Goal: Task Accomplishment & Management: Manage account settings

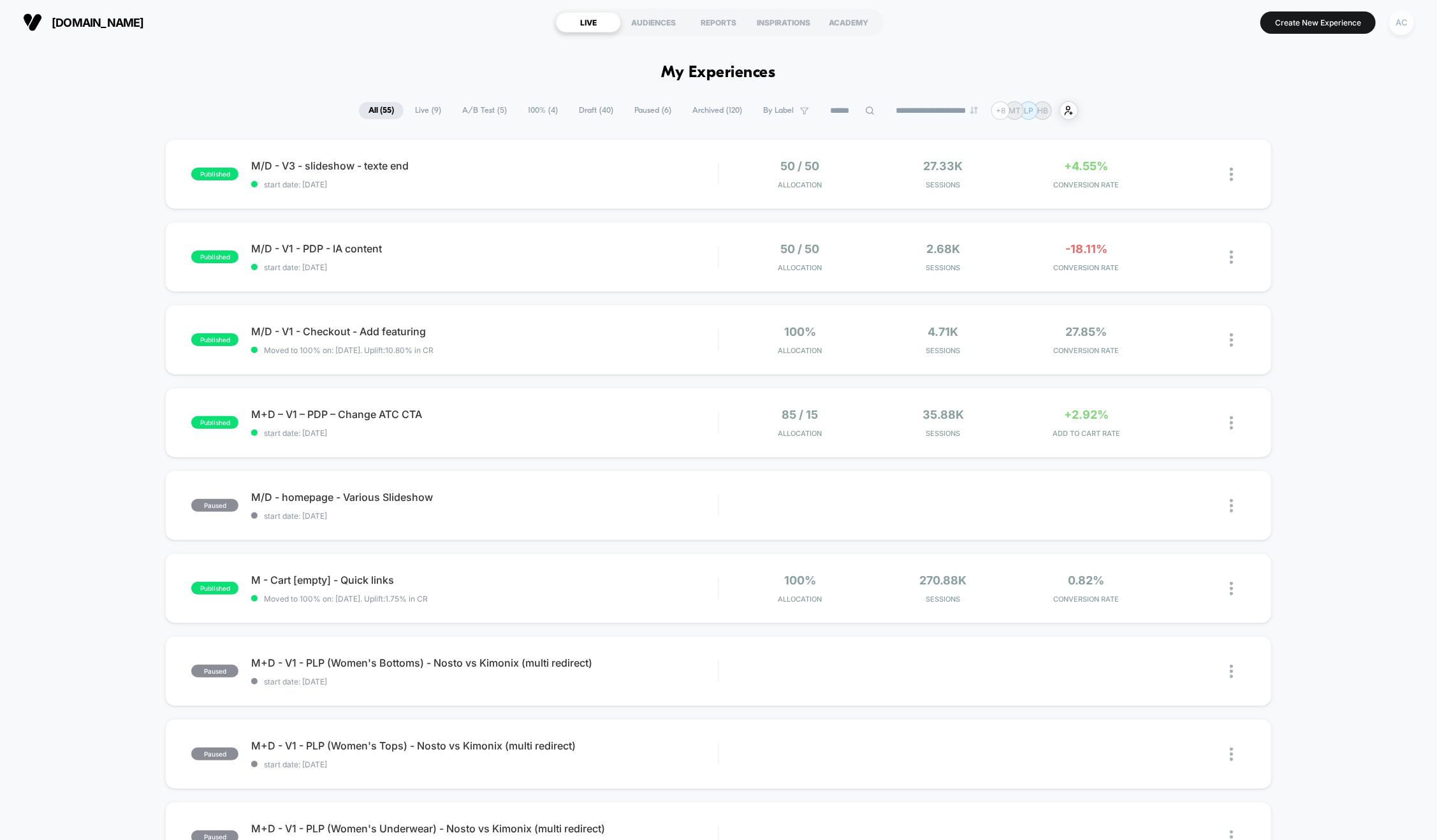
click at [1399, 24] on div "AC" at bounding box center [1401, 22] width 25 height 25
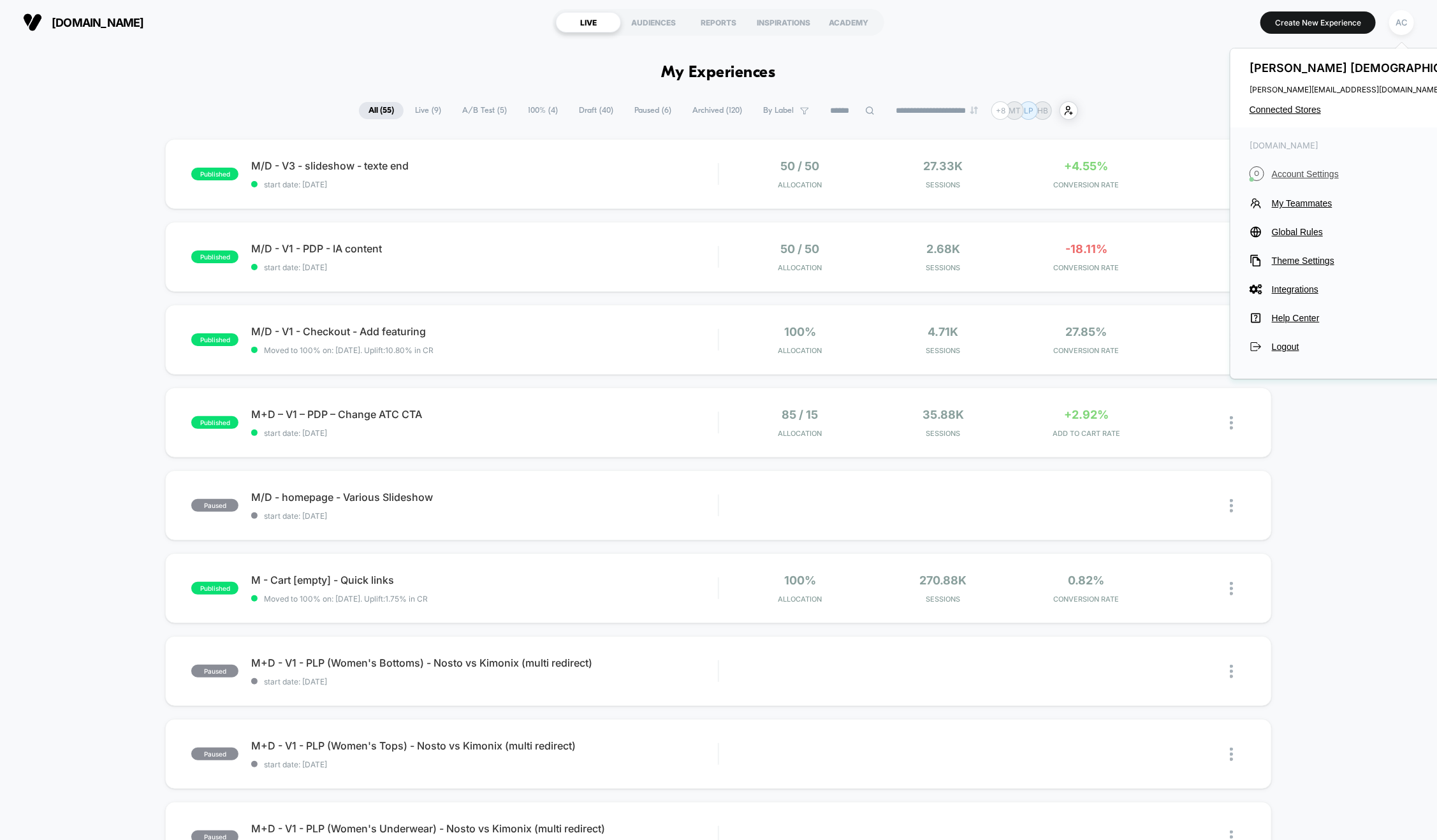
drag, startPoint x: 1298, startPoint y: 181, endPoint x: 1302, endPoint y: 175, distance: 7.2
click at [1298, 180] on button "O Account Settings" at bounding box center [1366, 174] width 234 height 15
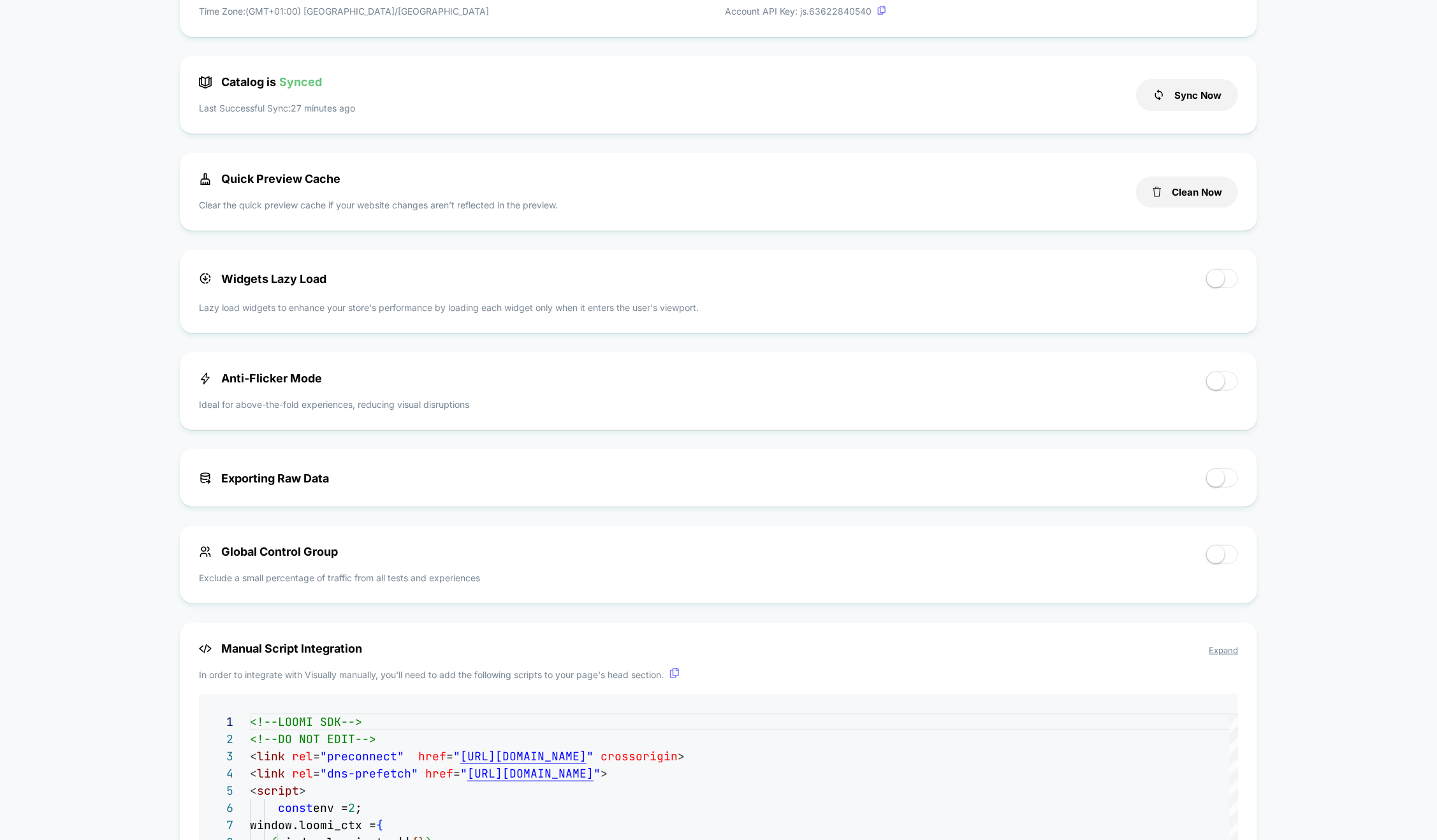
scroll to position [556, 0]
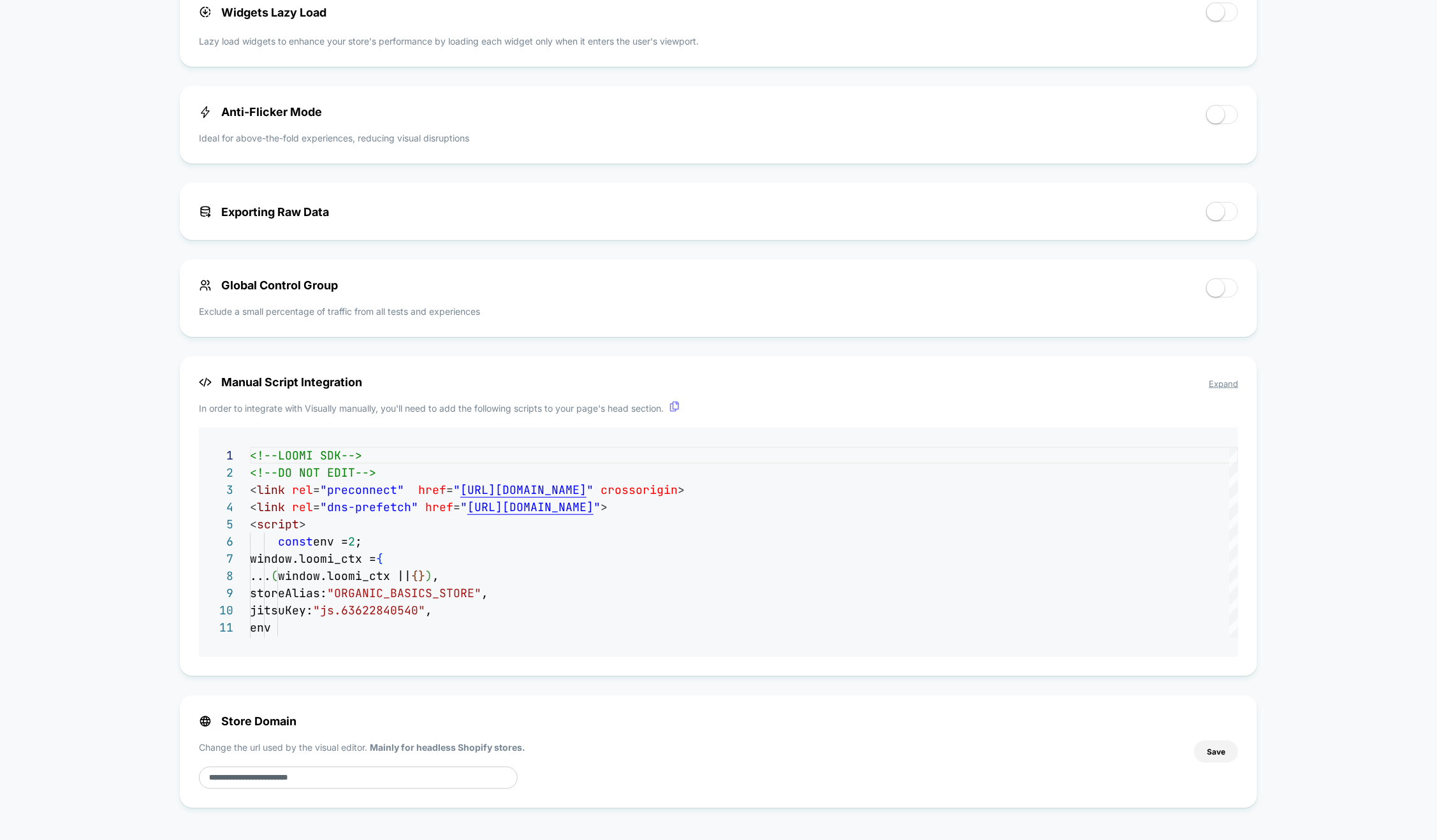
click at [527, 300] on div "Global Control Group Exclude a small percentage of traffic from all tests and e…" at bounding box center [697, 298] width 995 height 40
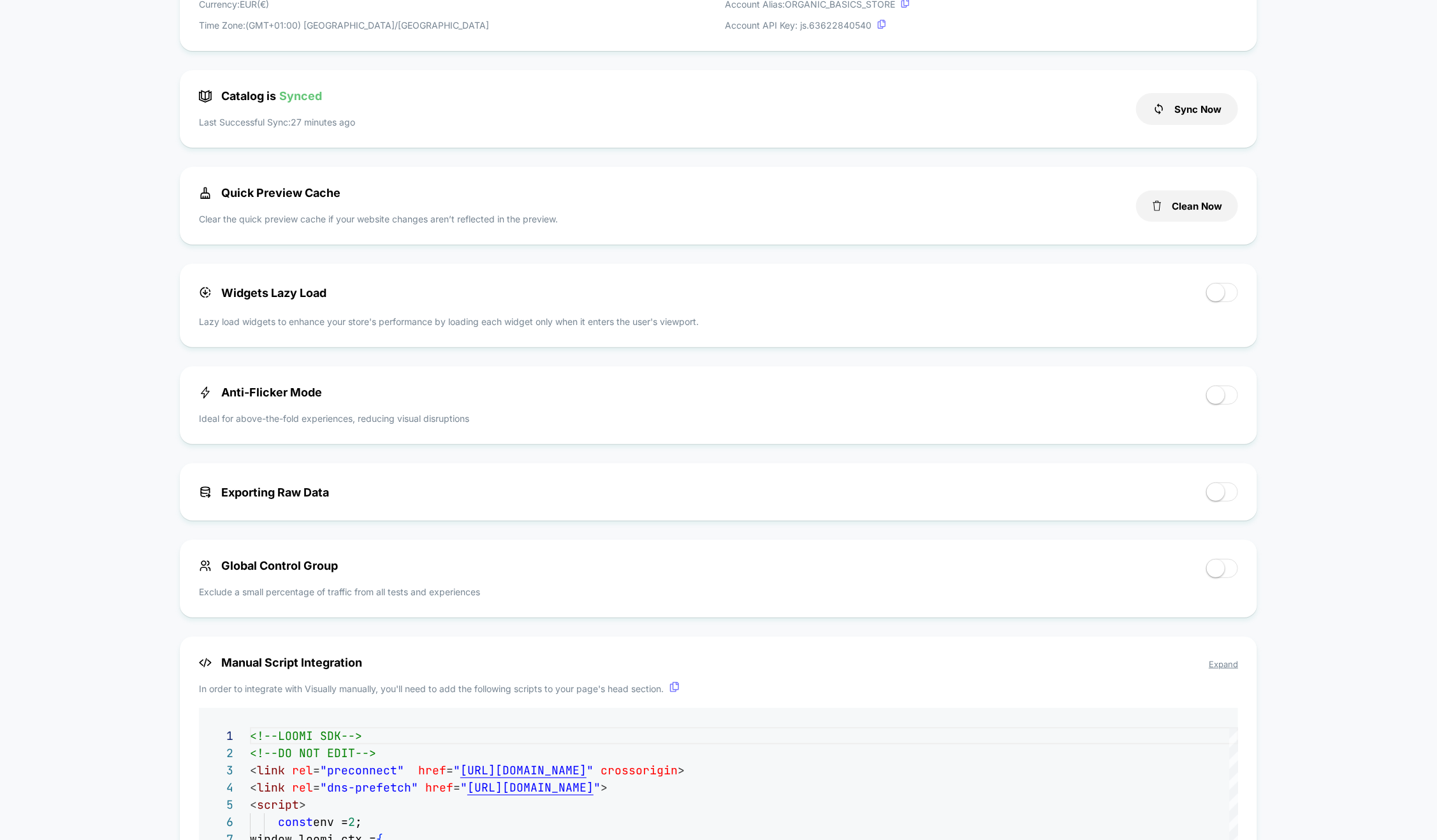
scroll to position [0, 0]
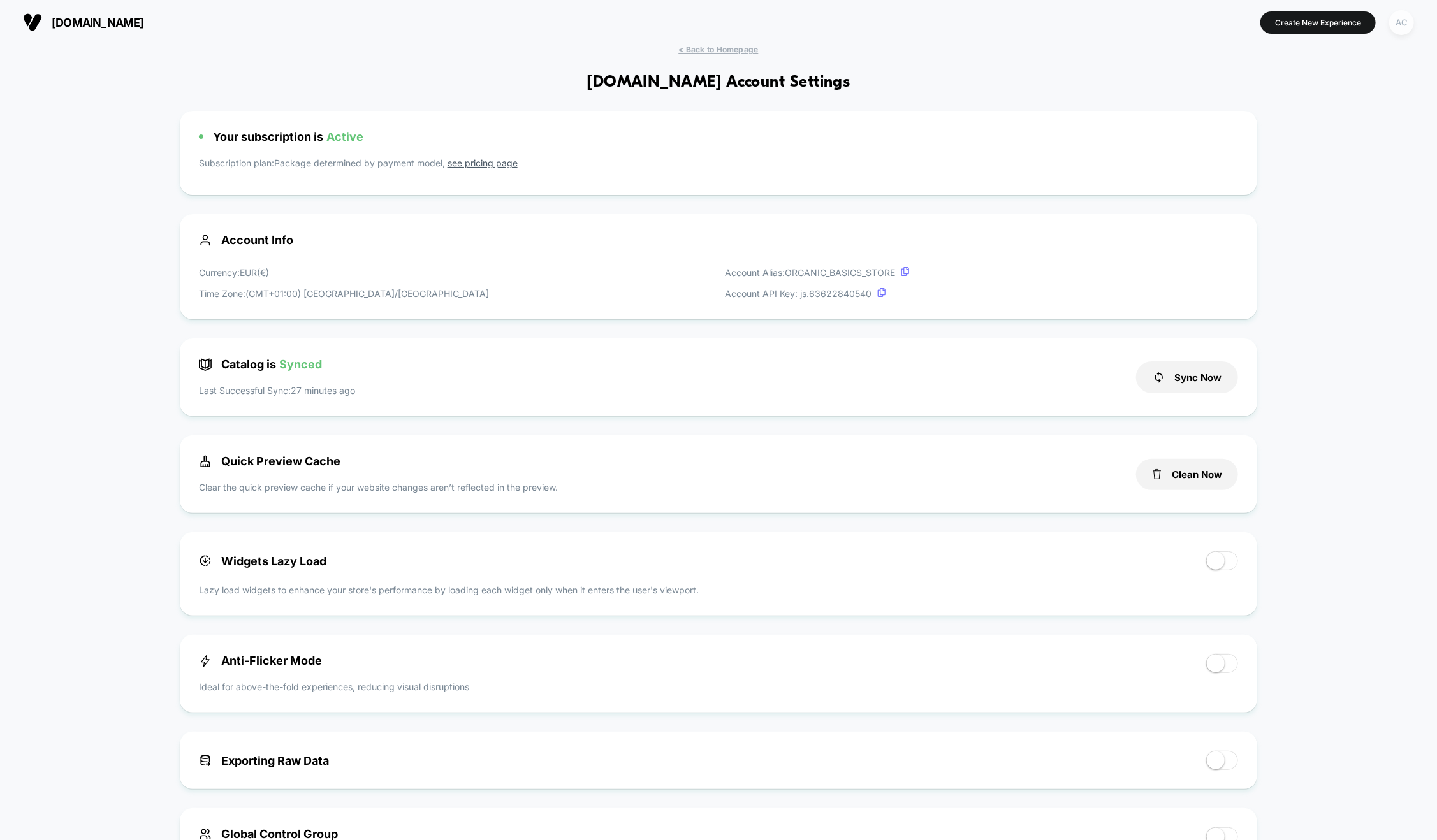
click at [1402, 22] on div "AC" at bounding box center [1401, 22] width 25 height 25
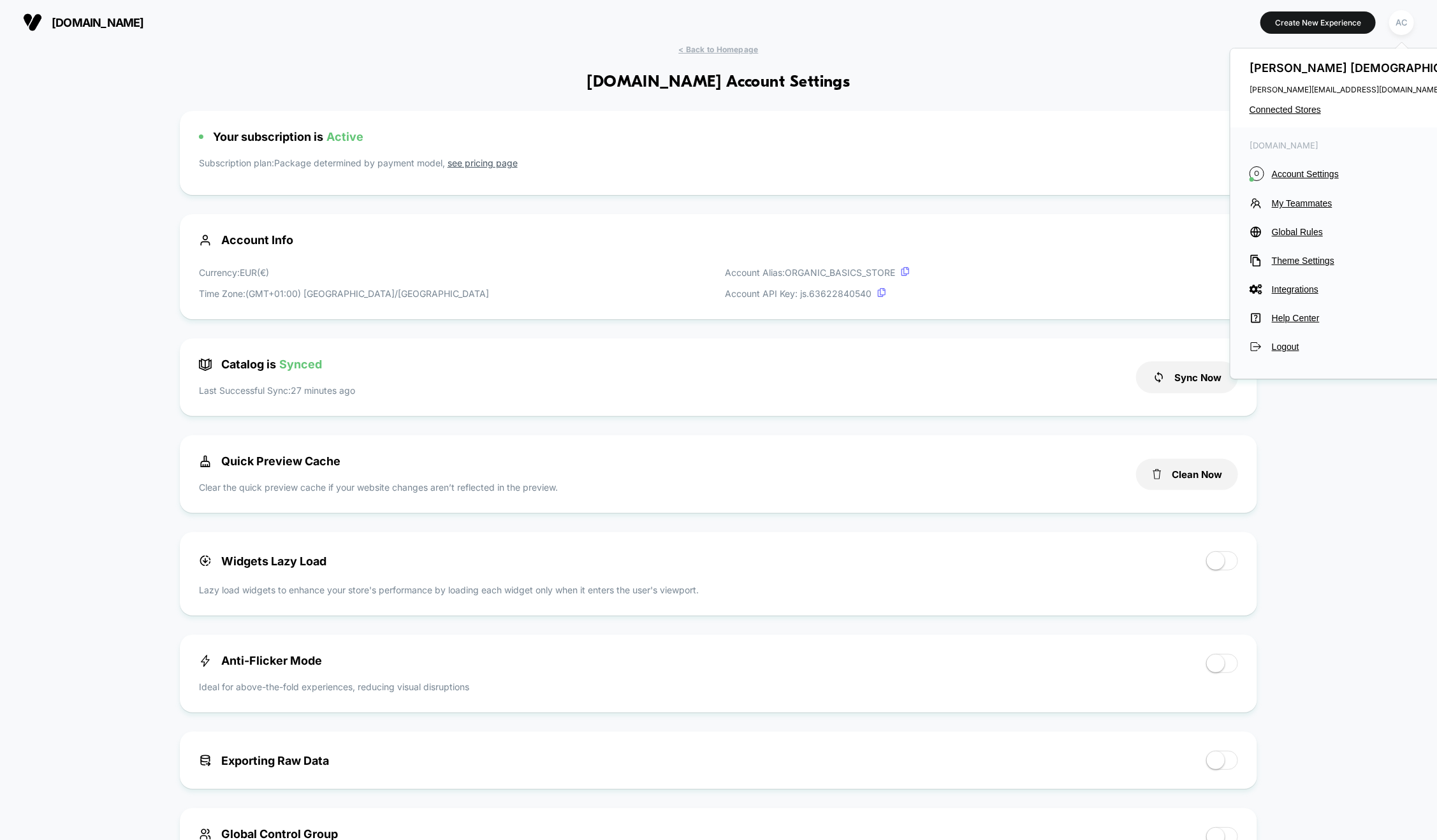
drag, startPoint x: 1290, startPoint y: 288, endPoint x: 1359, endPoint y: 279, distance: 69.6
click at [1359, 279] on div "[DOMAIN_NAME] O Account Settings My Teammates Global Rules Theme Settings Integ…" at bounding box center [1367, 247] width 272 height 239
click at [1307, 205] on span "My Teammates" at bounding box center [1378, 203] width 212 height 10
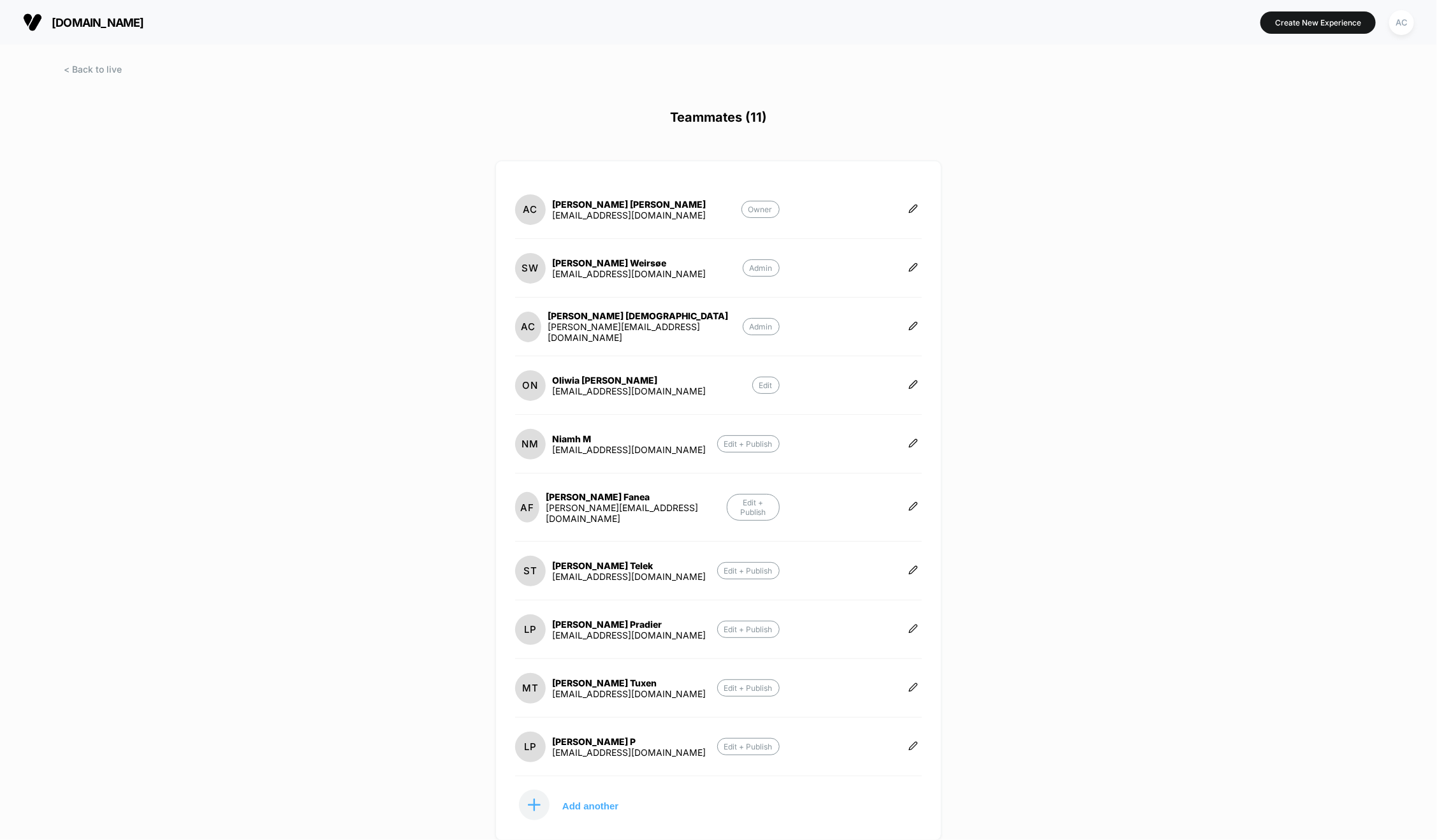
drag, startPoint x: 912, startPoint y: 671, endPoint x: 921, endPoint y: 680, distance: 12.7
click at [914, 683] on icon at bounding box center [913, 688] width 9 height 9
click at [985, 655] on button "Edit Role" at bounding box center [976, 662] width 82 height 29
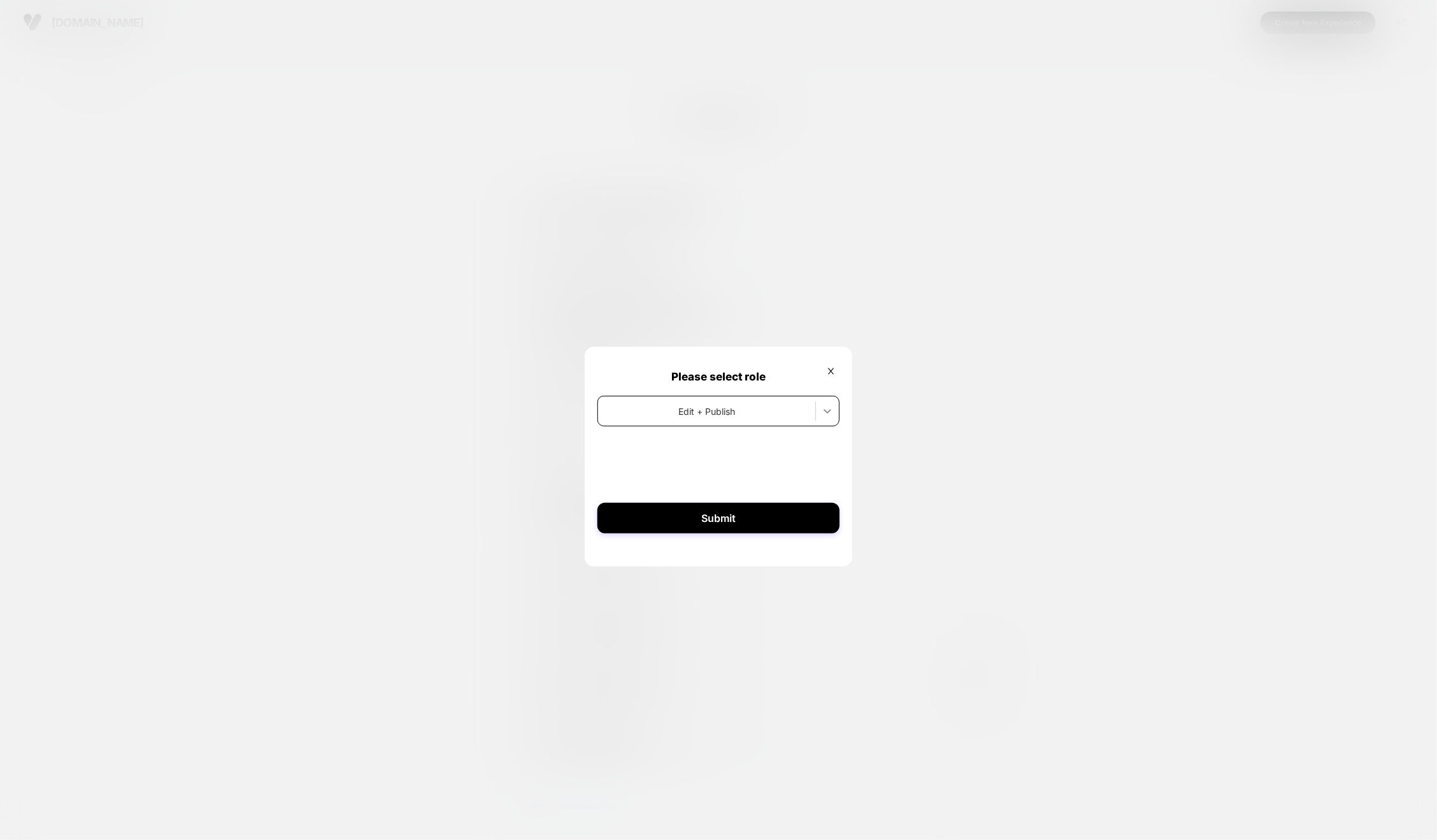
drag, startPoint x: 838, startPoint y: 411, endPoint x: 818, endPoint y: 410, distance: 20.0
click at [829, 411] on div at bounding box center [827, 411] width 23 height 23
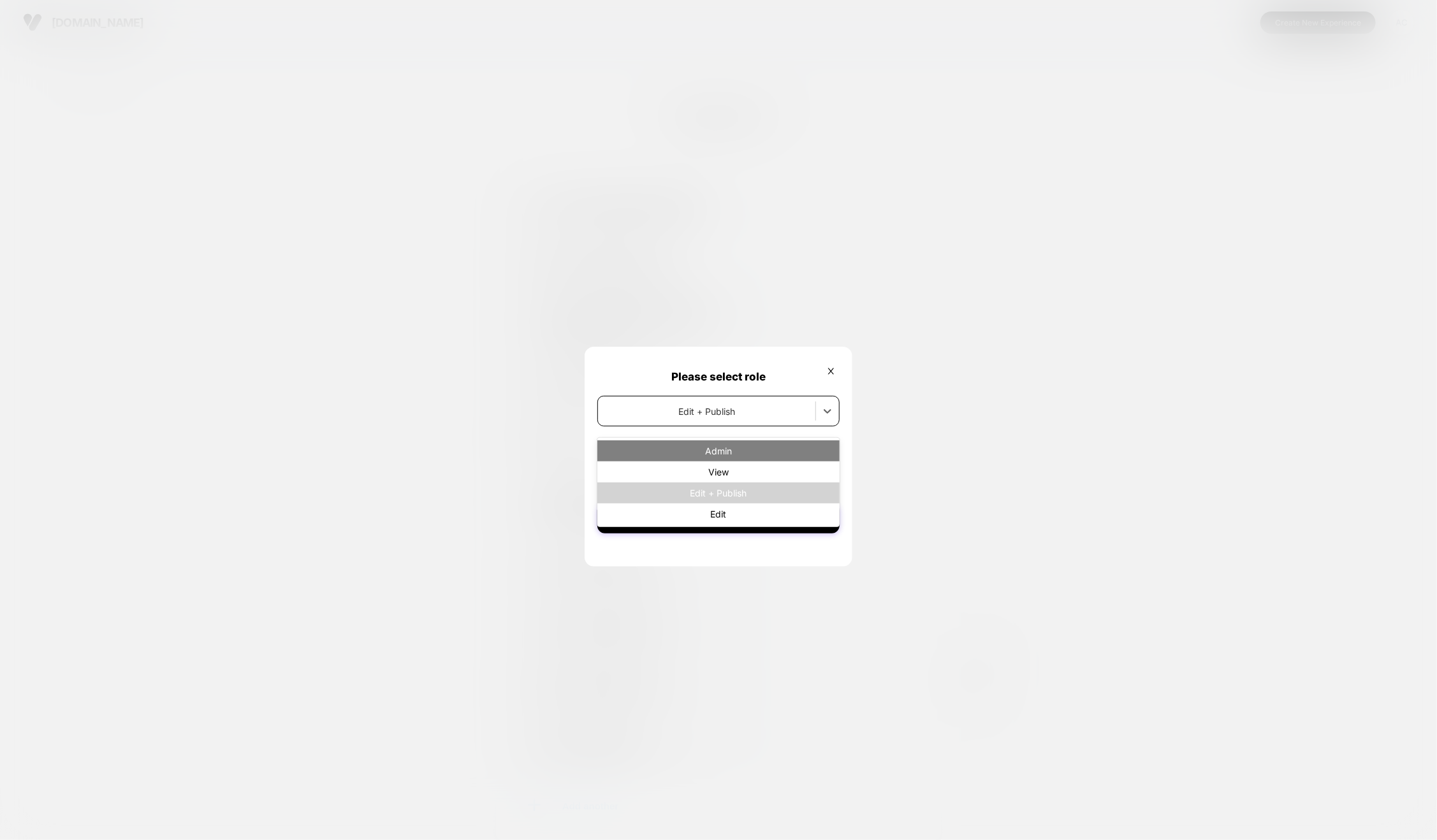
click at [786, 452] on div "Admin" at bounding box center [718, 450] width 242 height 21
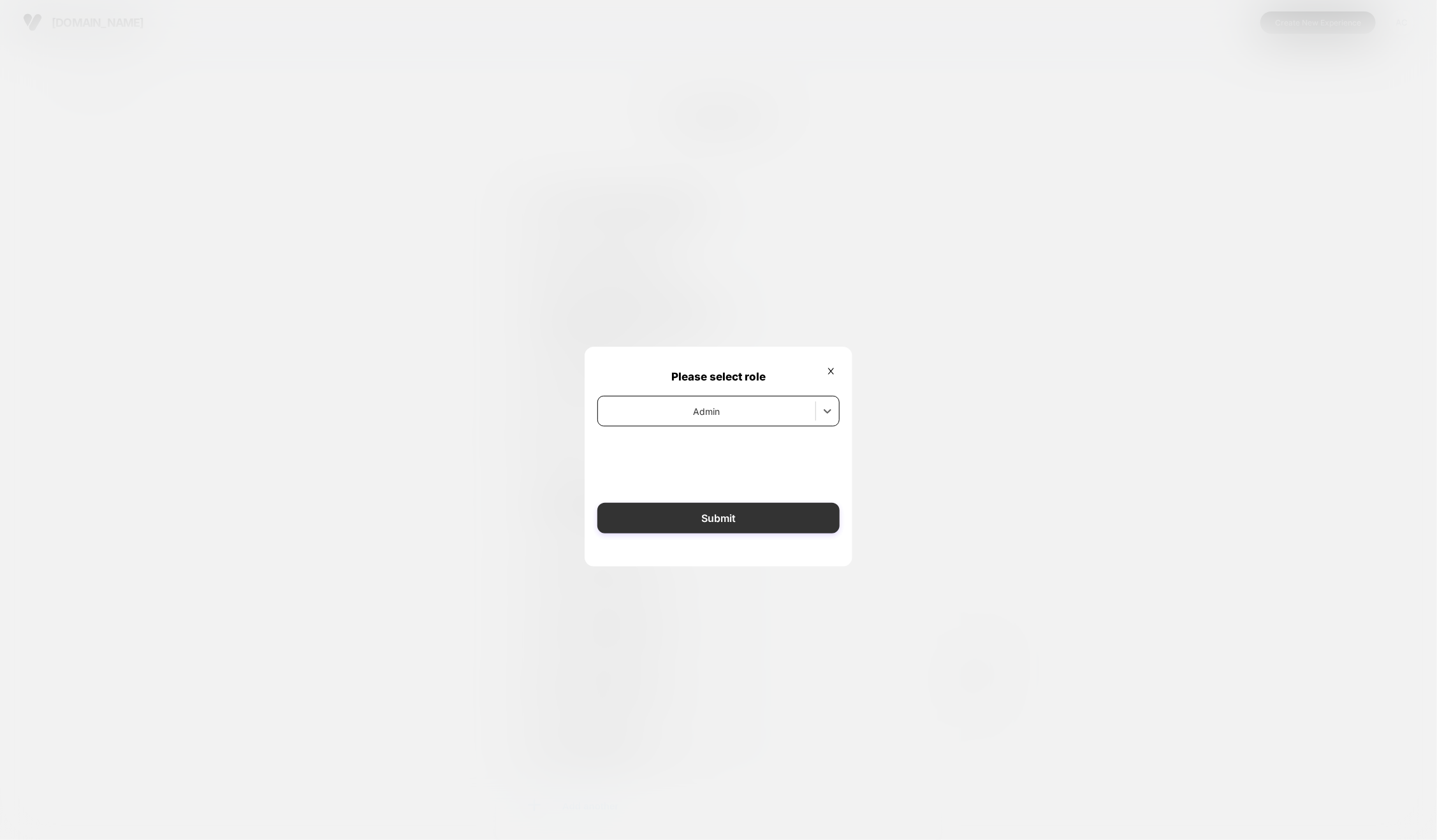
click at [749, 522] on button "Submit" at bounding box center [718, 518] width 242 height 30
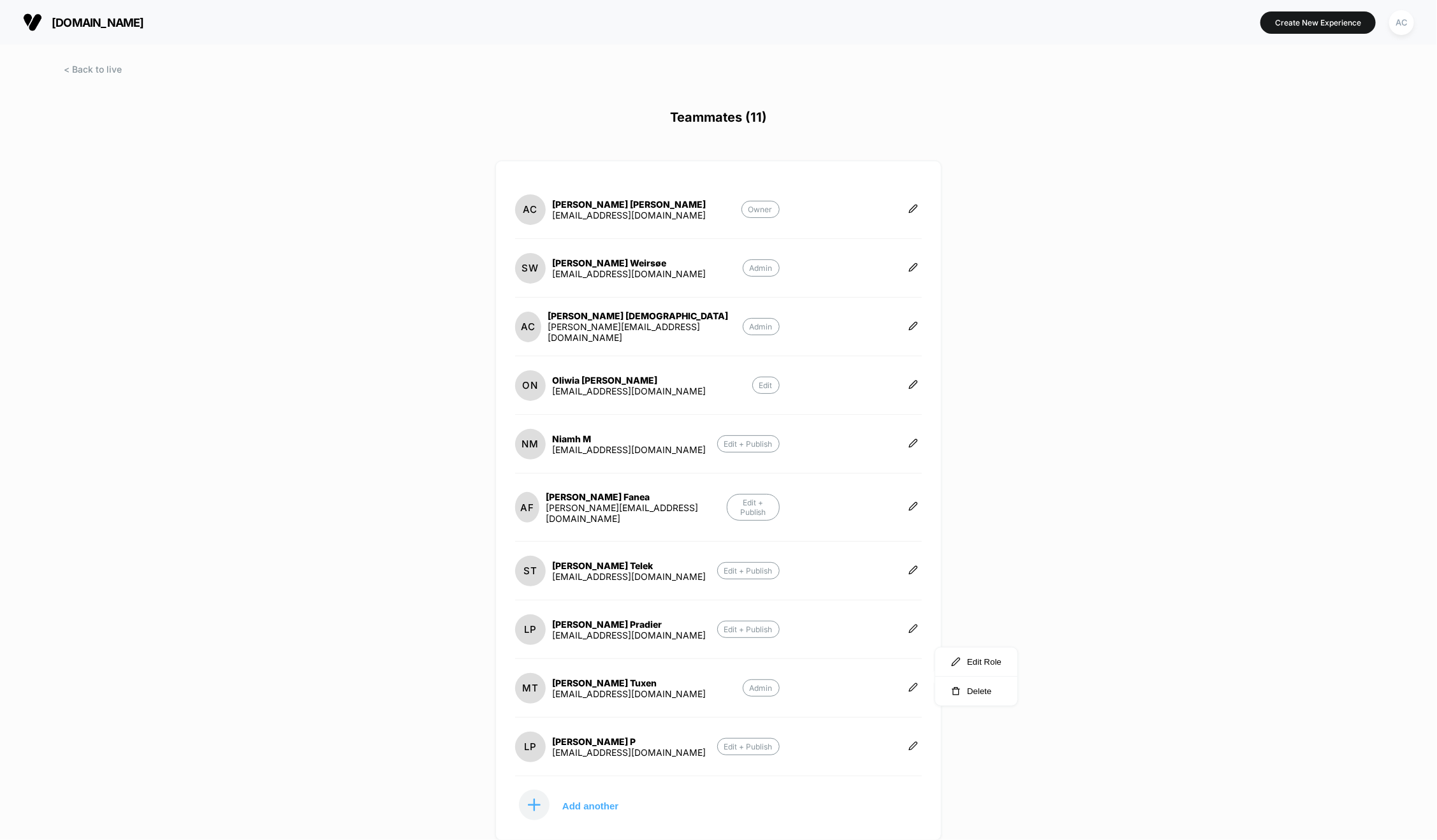
click at [1415, 20] on button "AC" at bounding box center [1402, 22] width 32 height 26
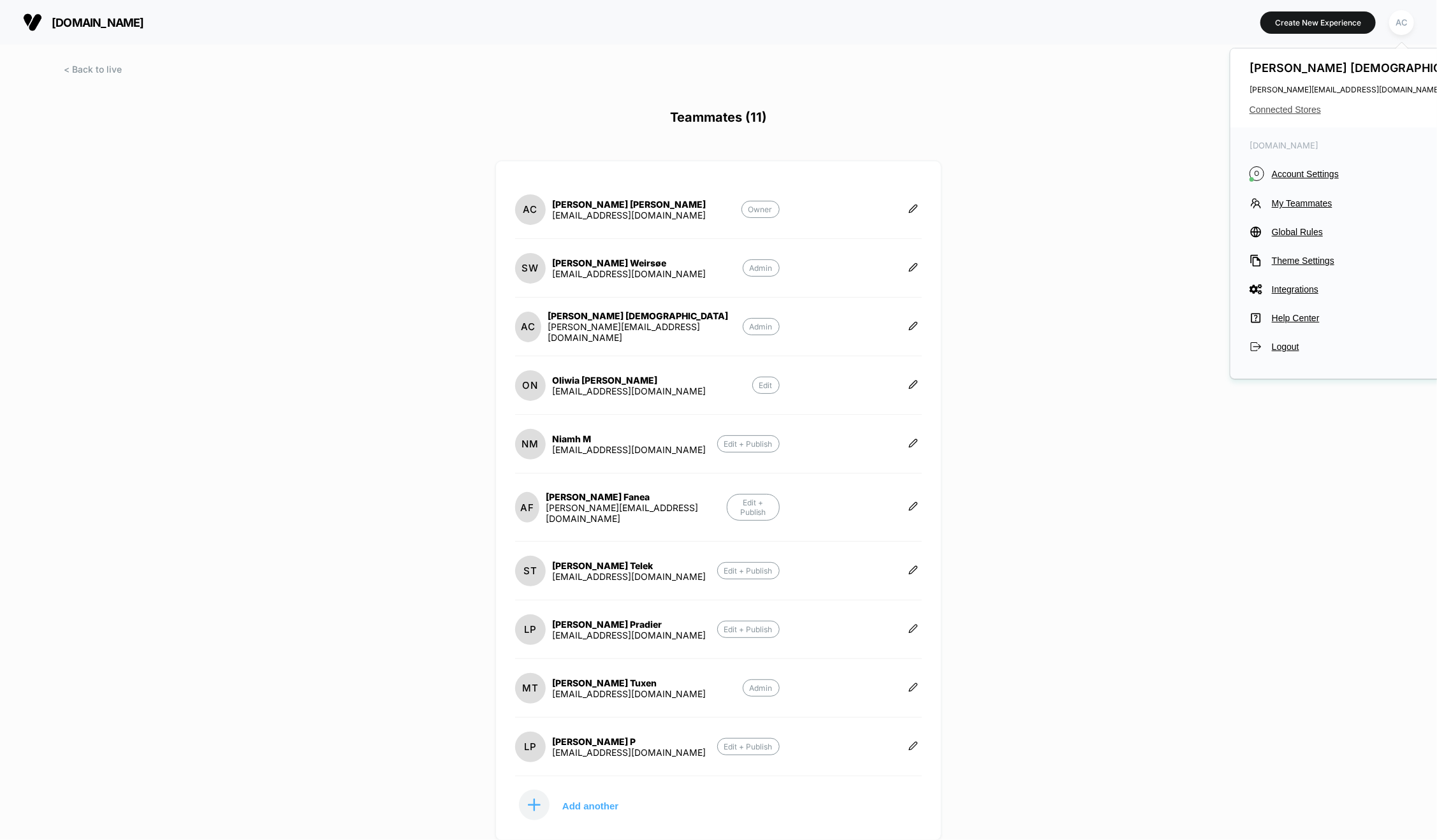
click at [1301, 108] on span "Connected Stores" at bounding box center [1366, 109] width 234 height 10
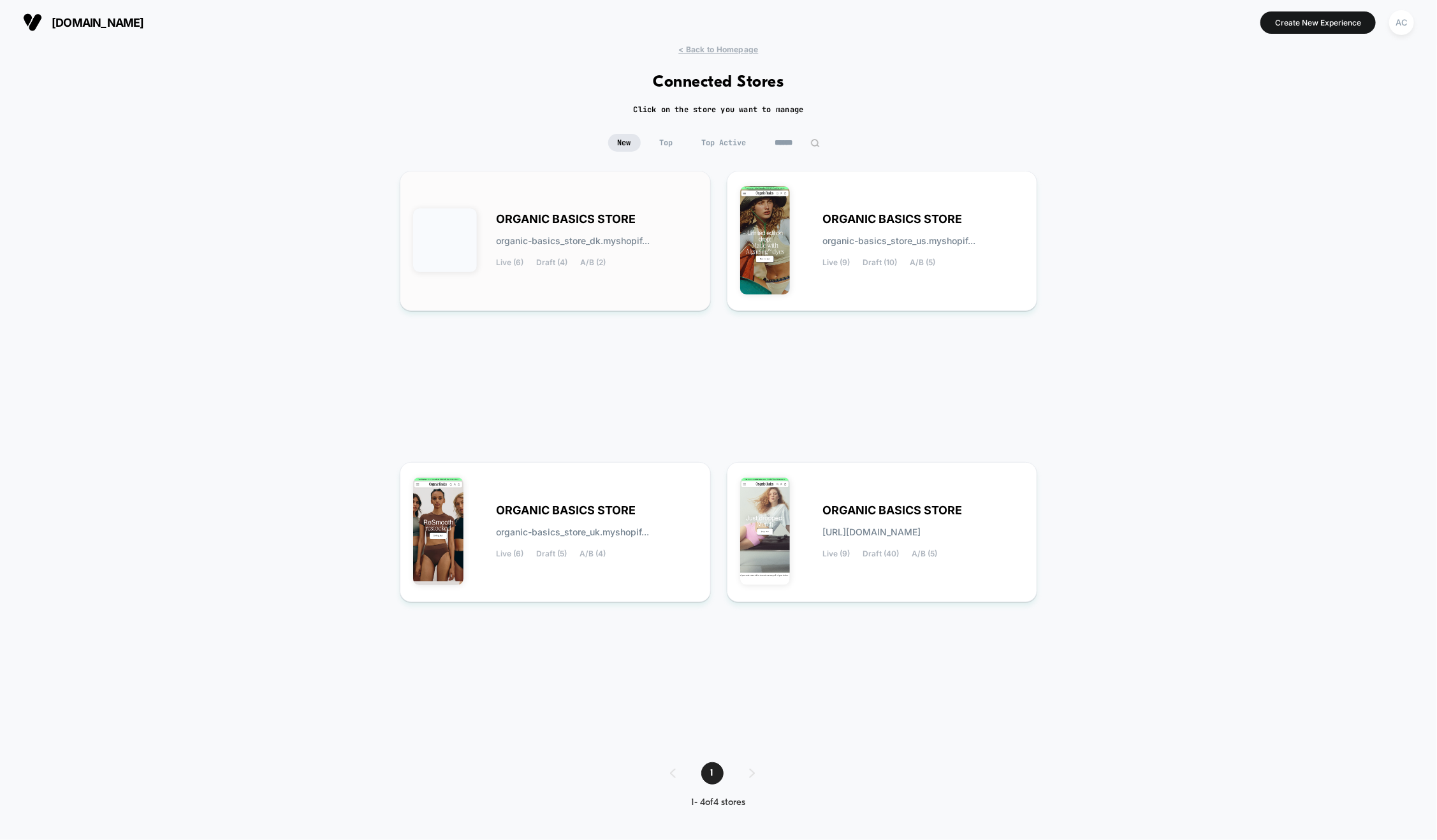
click at [554, 241] on span "organic-basics_store_dk.myshopif..." at bounding box center [573, 241] width 154 height 9
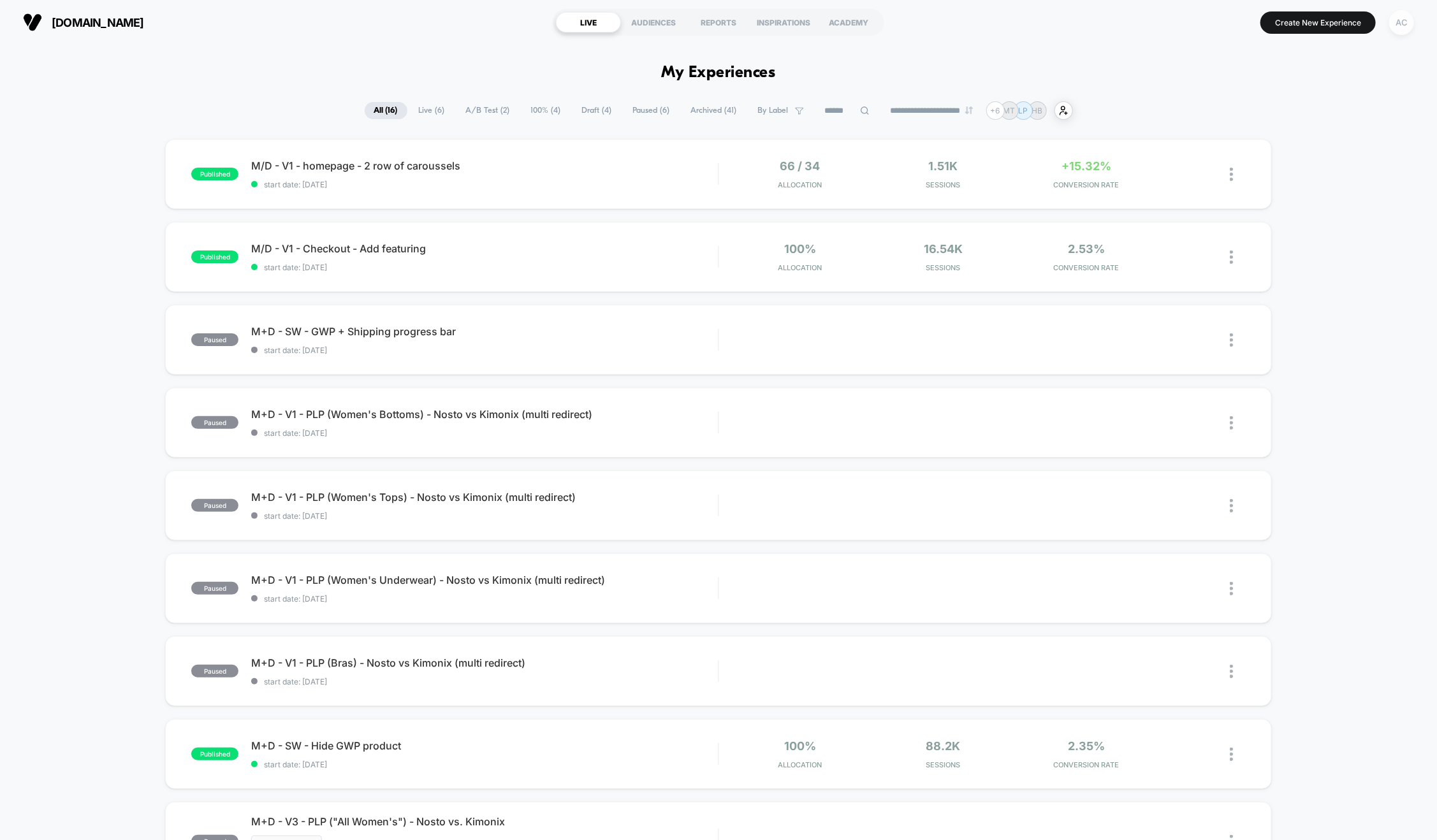
click at [1402, 21] on div "AC" at bounding box center [1401, 22] width 25 height 25
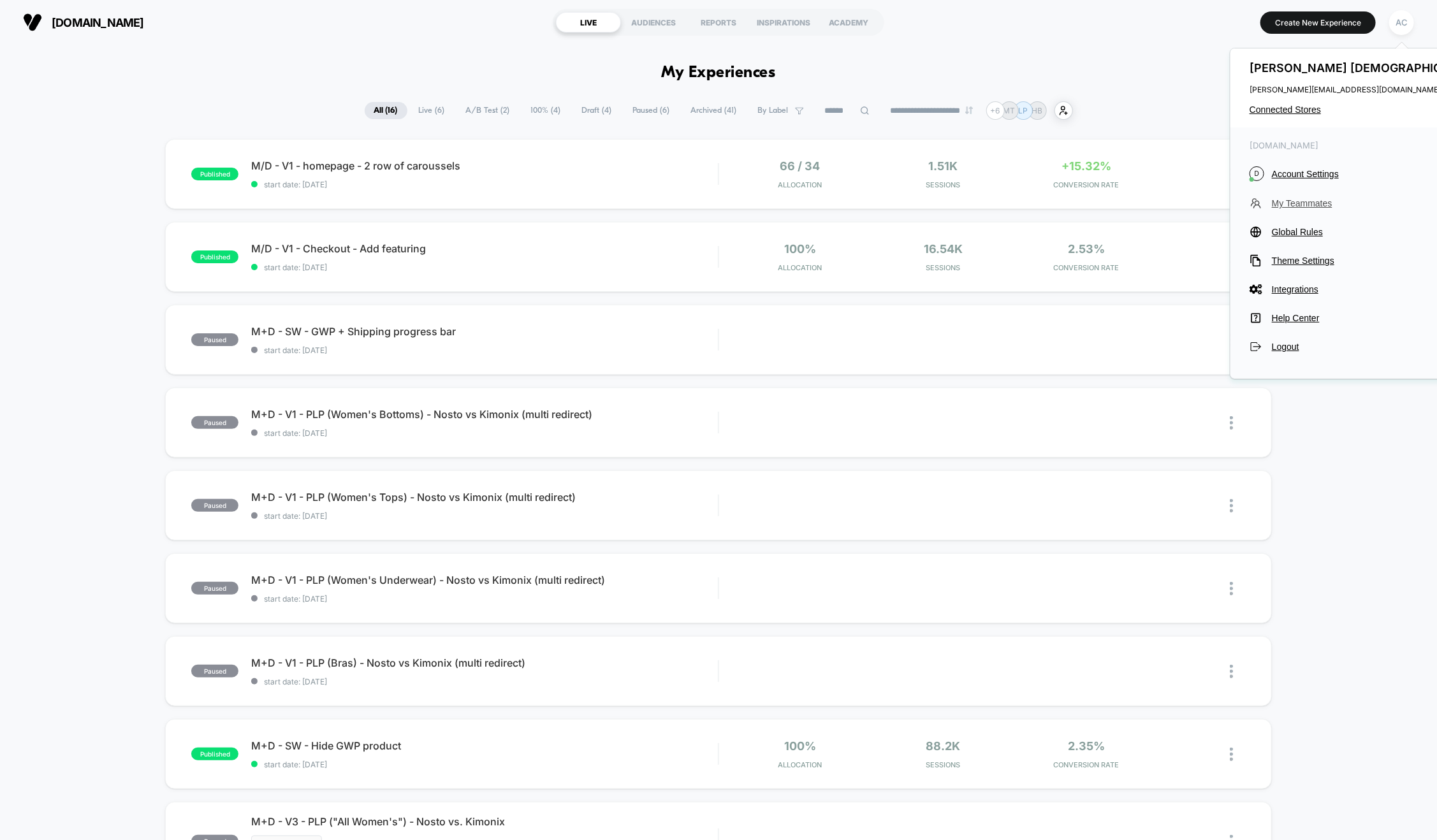
click at [1297, 205] on span "My Teammates" at bounding box center [1378, 203] width 212 height 10
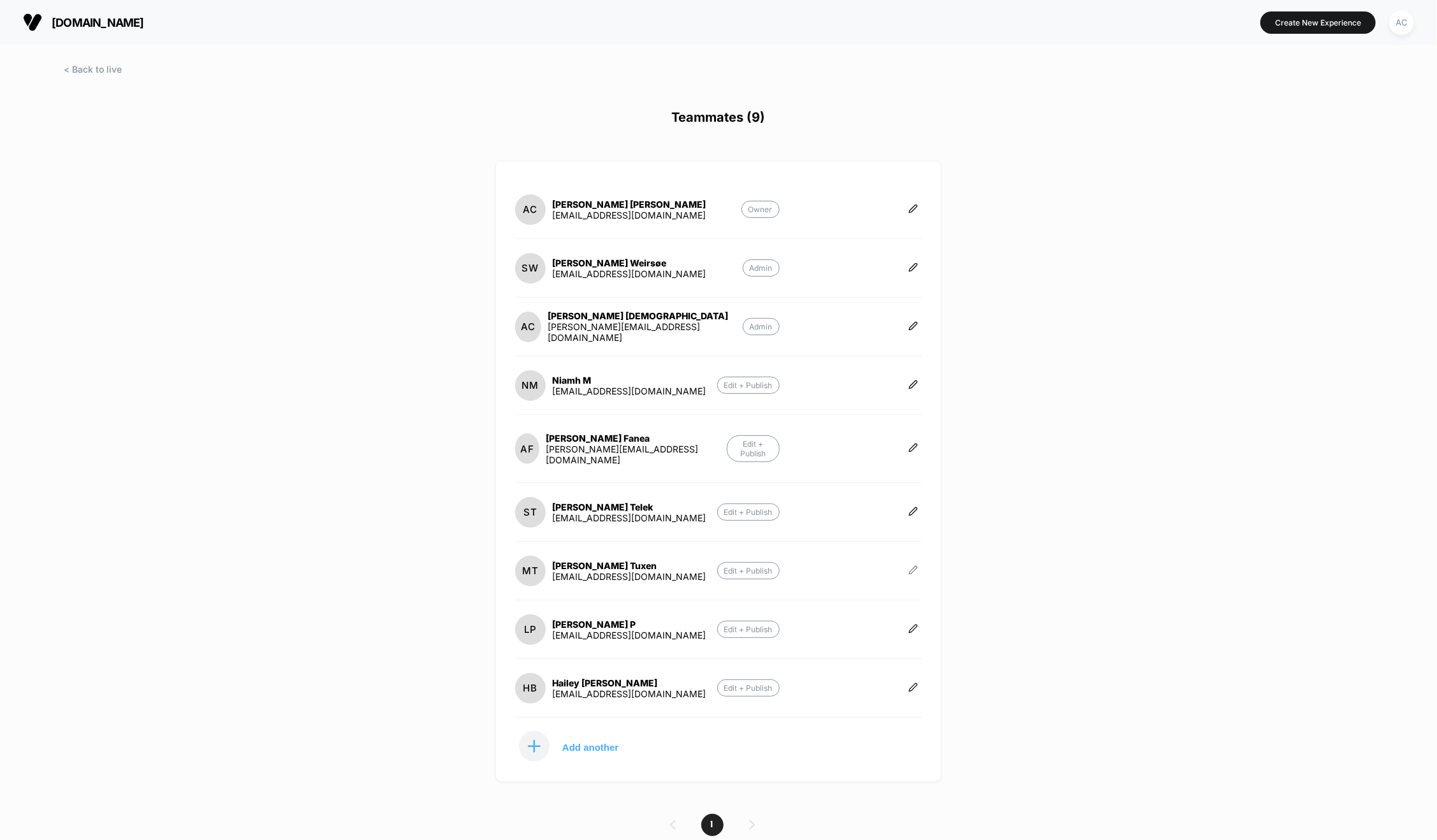
click at [914, 566] on icon at bounding box center [913, 570] width 9 height 9
click at [964, 545] on button "Edit Role" at bounding box center [976, 545] width 82 height 29
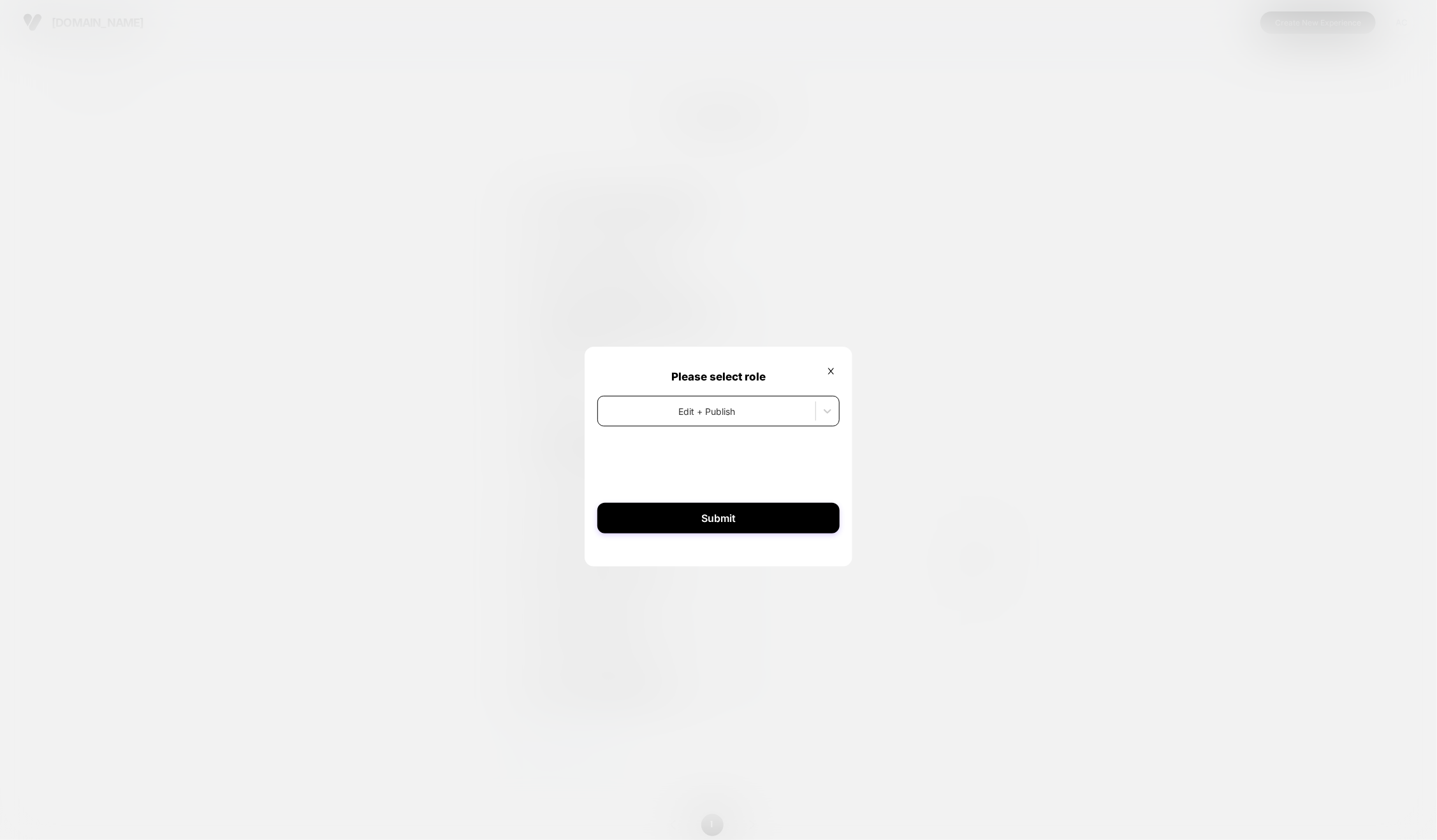
click at [708, 416] on div at bounding box center [707, 411] width 205 height 13
click at [703, 451] on div "Admin" at bounding box center [718, 450] width 242 height 21
click at [738, 524] on button "Submit" at bounding box center [718, 518] width 242 height 30
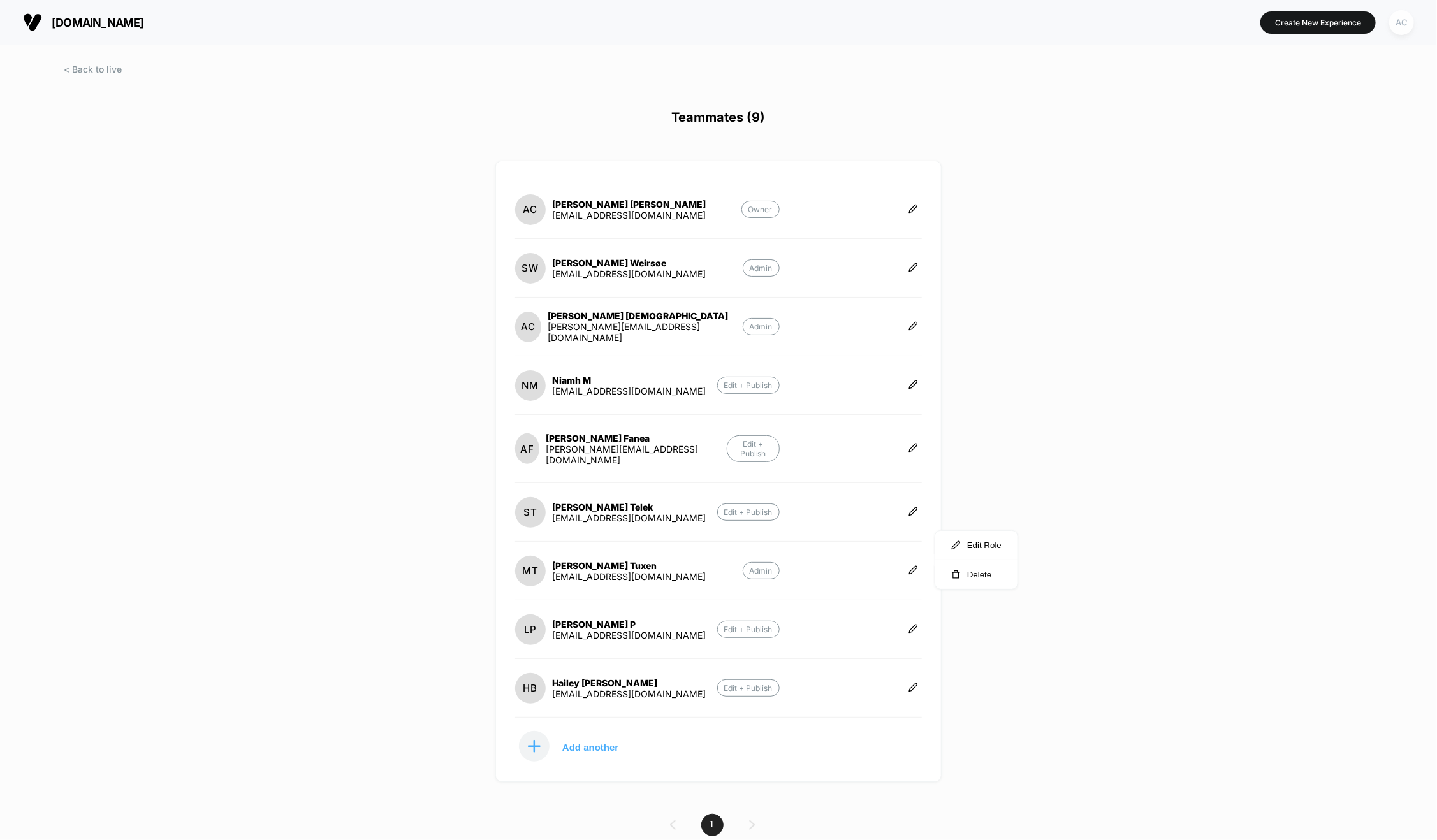
click at [1396, 25] on div "AC" at bounding box center [1401, 22] width 25 height 25
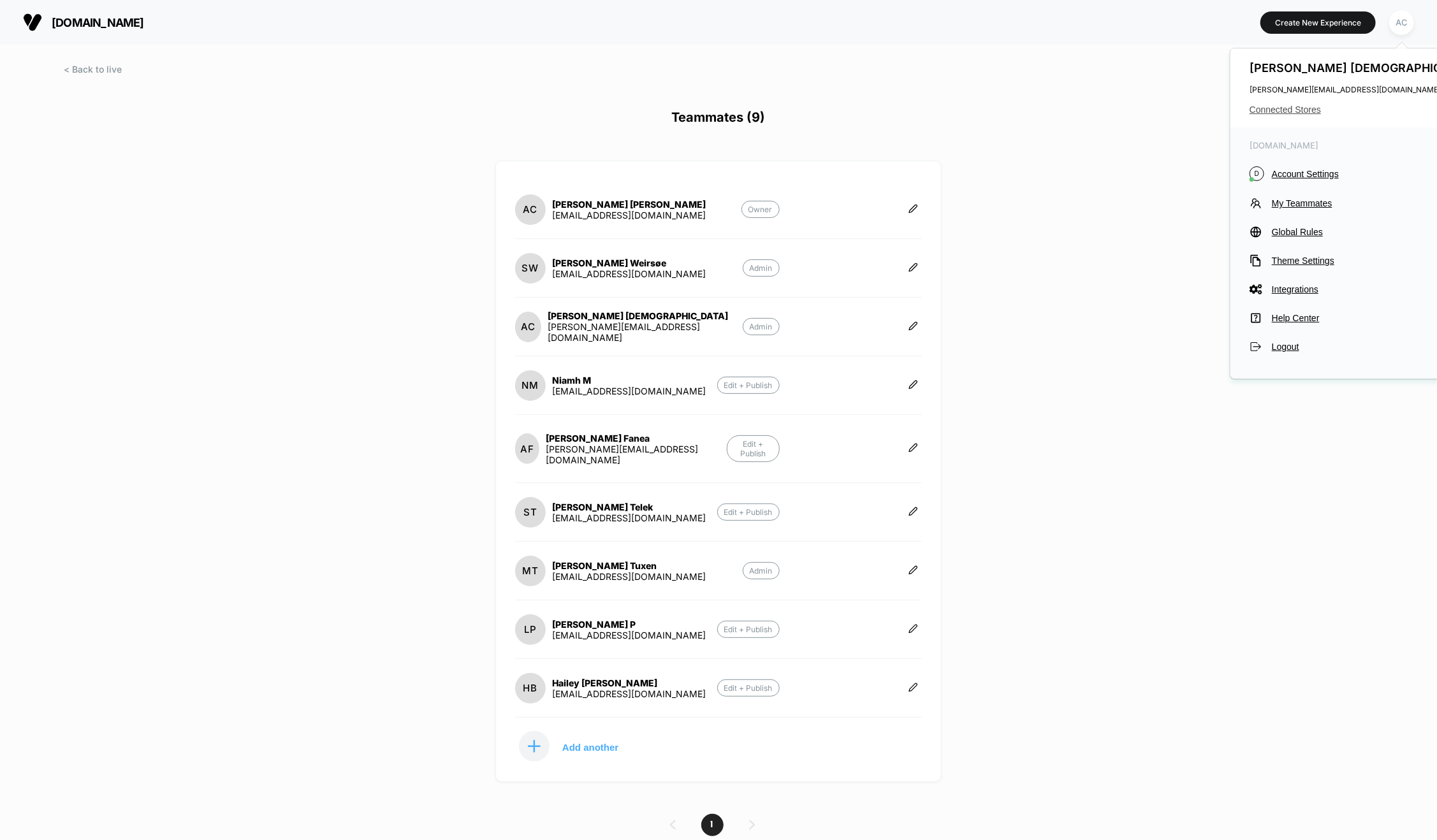
click at [1298, 111] on span "Connected Stores" at bounding box center [1366, 109] width 234 height 10
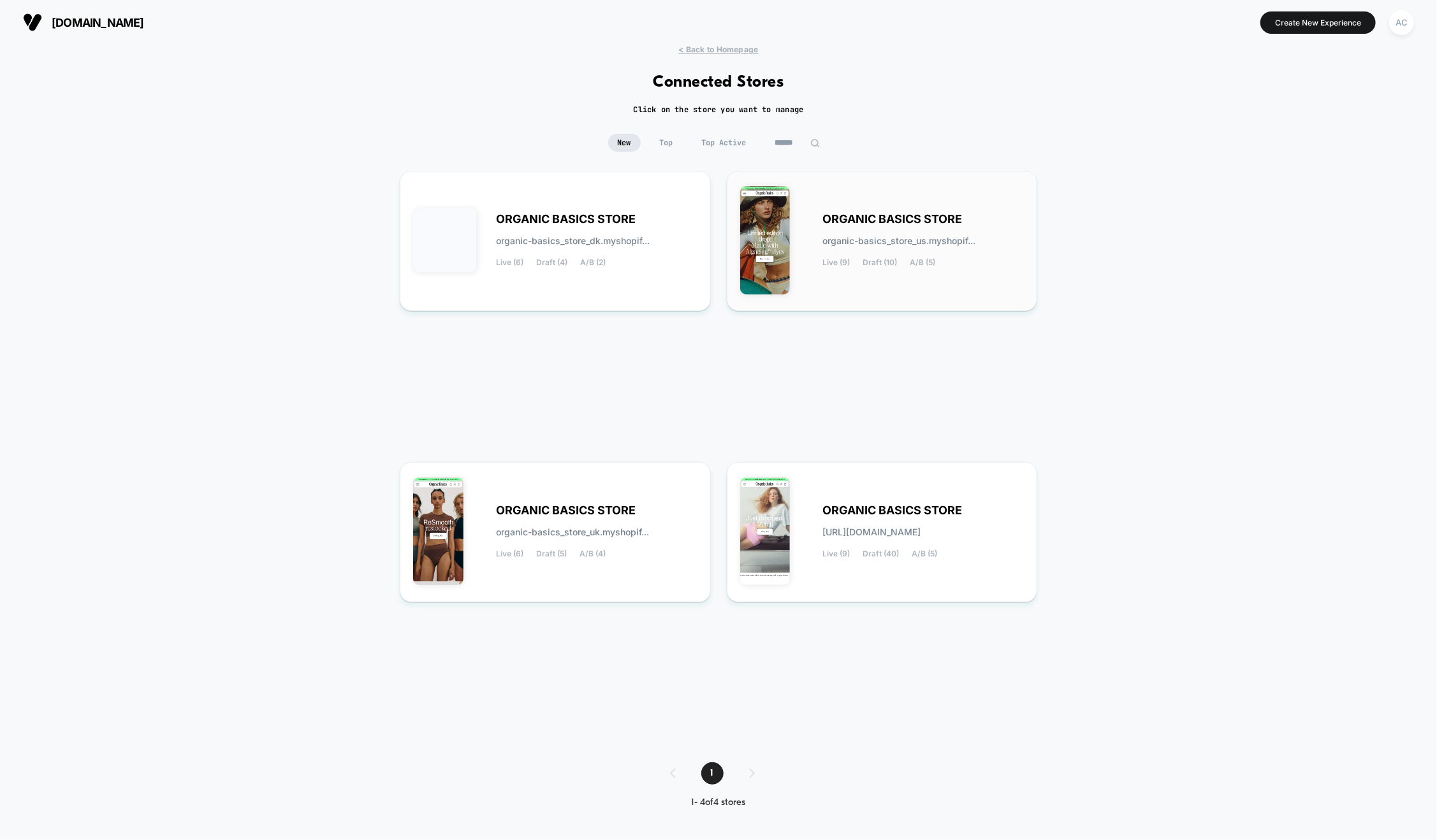
click at [869, 239] on span "organic-basics_store_us.myshopif..." at bounding box center [900, 241] width 153 height 9
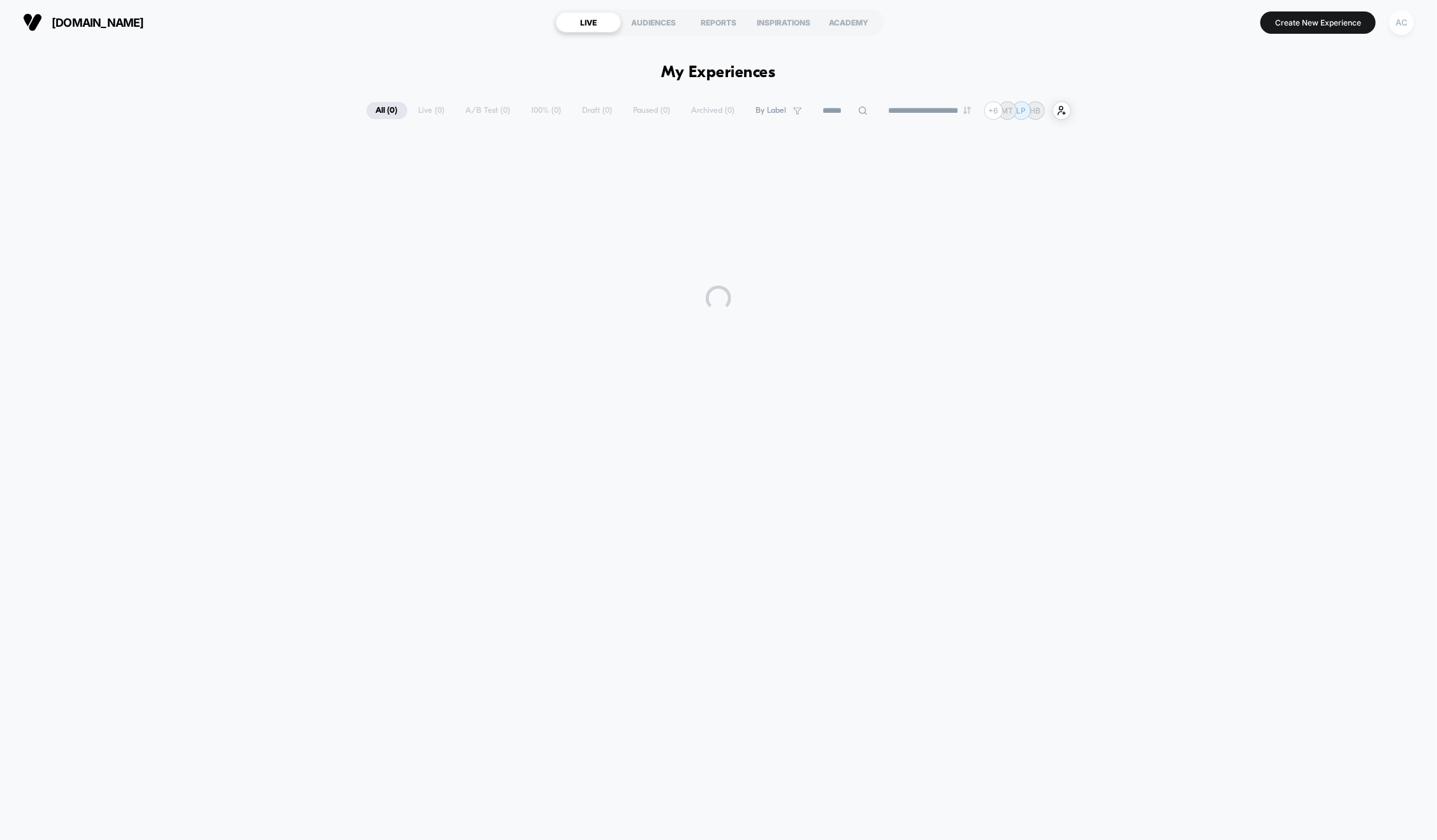
drag, startPoint x: 1407, startPoint y: 24, endPoint x: 1407, endPoint y: 33, distance: 9.0
click at [1407, 24] on div "AC" at bounding box center [1401, 22] width 25 height 25
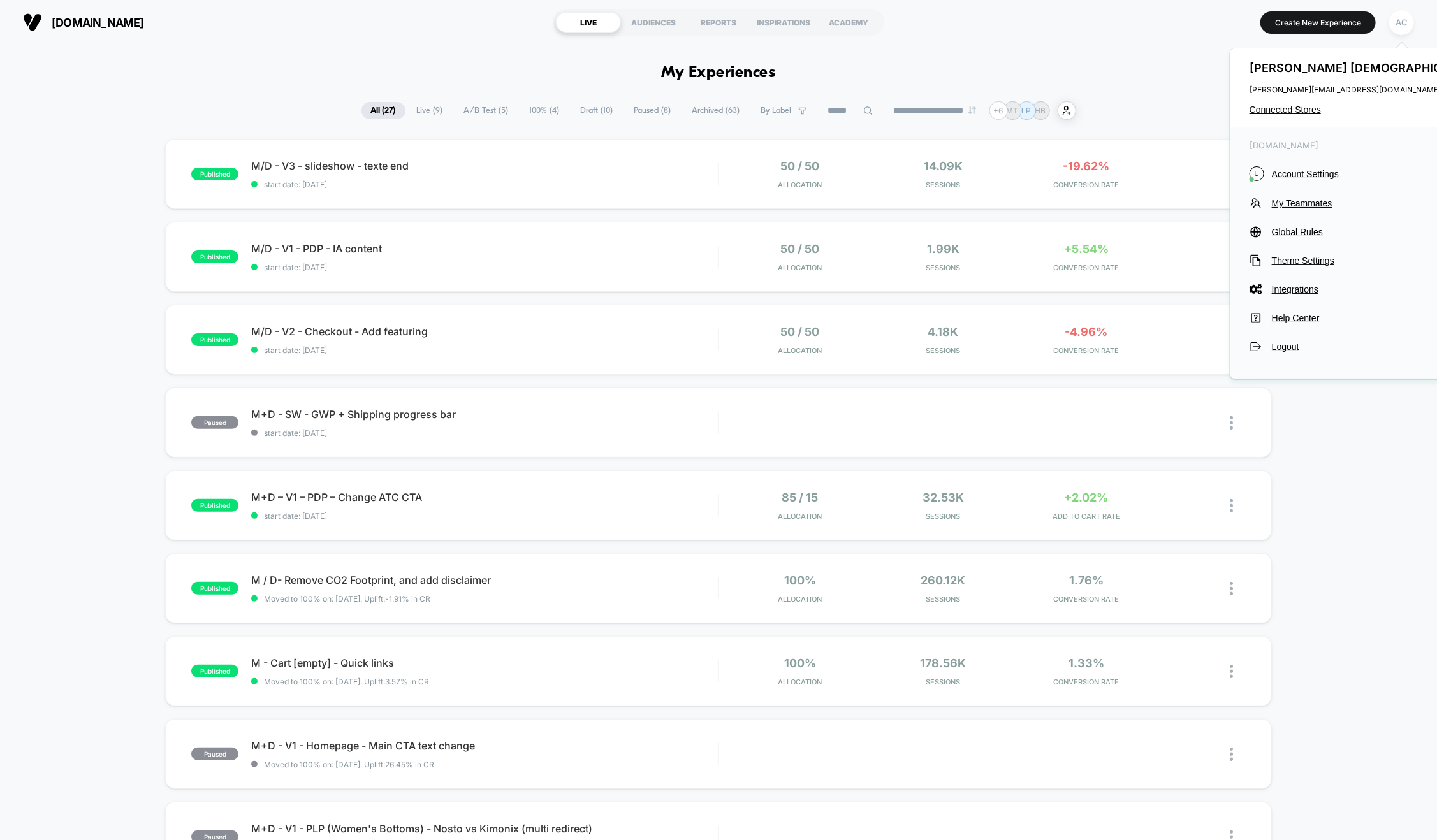
click at [1299, 210] on div "[DOMAIN_NAME] U Account Settings My Teammates Global Rules Theme Settings Integ…" at bounding box center [1367, 247] width 272 height 239
click at [1324, 211] on div "[DOMAIN_NAME] U Account Settings My Teammates Global Rules Theme Settings Integ…" at bounding box center [1367, 247] width 272 height 239
click at [1324, 208] on span "My Teammates" at bounding box center [1378, 203] width 212 height 10
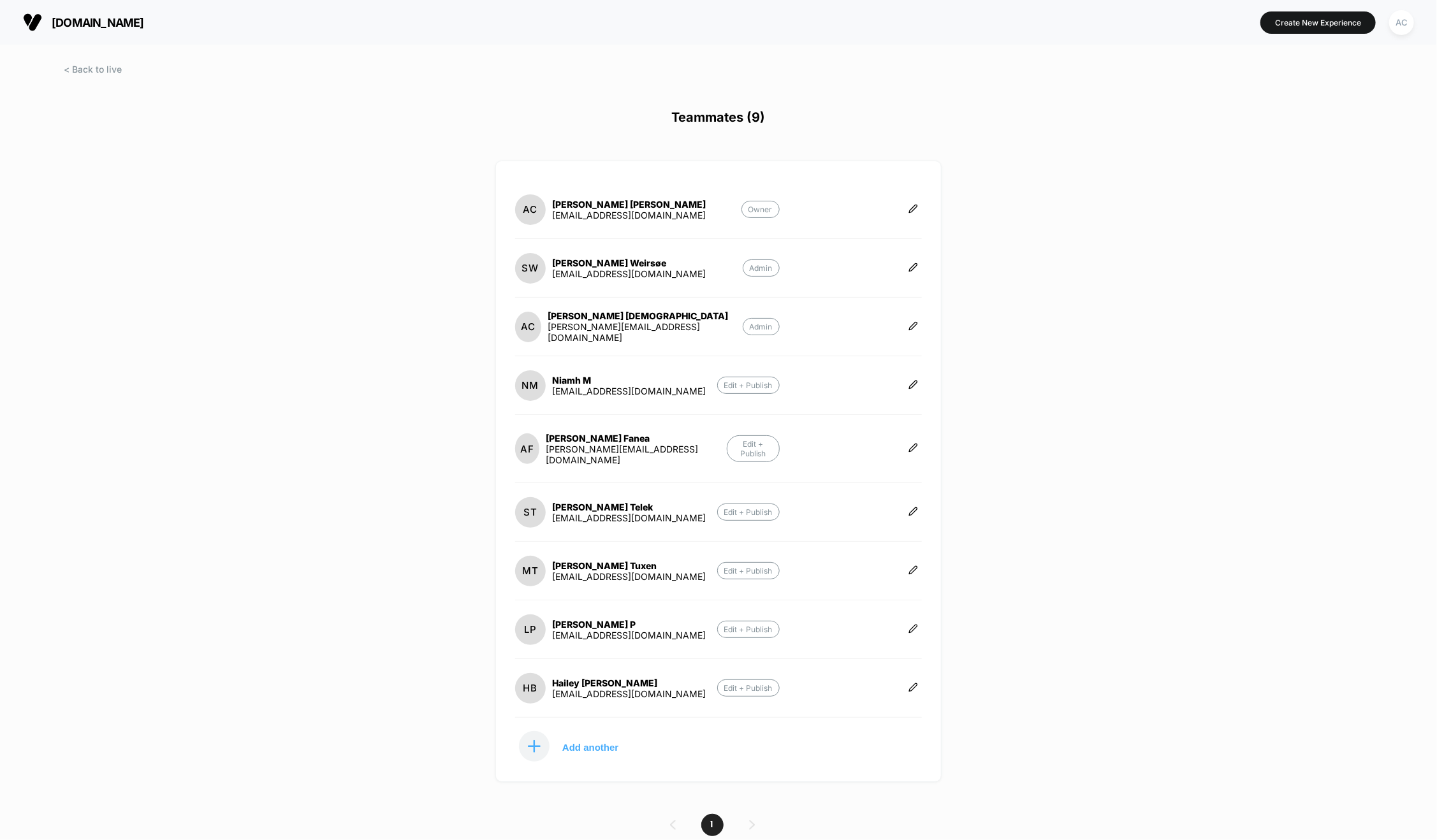
drag, startPoint x: 910, startPoint y: 562, endPoint x: 894, endPoint y: 568, distance: 17.1
click at [908, 565] on button at bounding box center [914, 571] width 18 height 13
click at [980, 543] on button "Edit Role" at bounding box center [976, 545] width 82 height 29
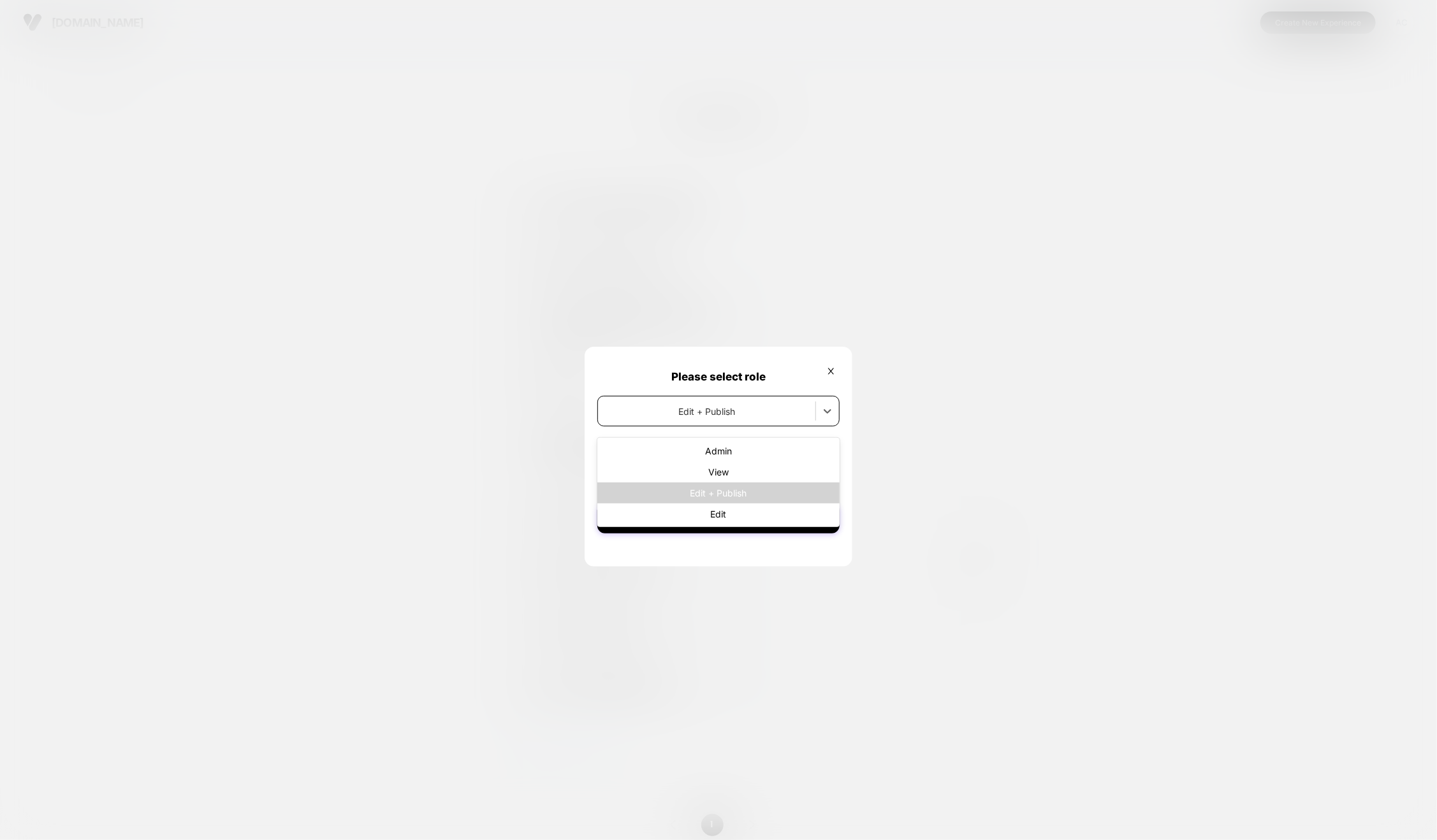
drag, startPoint x: 693, startPoint y: 419, endPoint x: 691, endPoint y: 425, distance: 6.3
click at [693, 419] on div "Edit + Publish" at bounding box center [707, 411] width 217 height 18
click at [695, 452] on div "Admin" at bounding box center [718, 450] width 242 height 21
click at [730, 518] on button "Submit" at bounding box center [718, 518] width 242 height 30
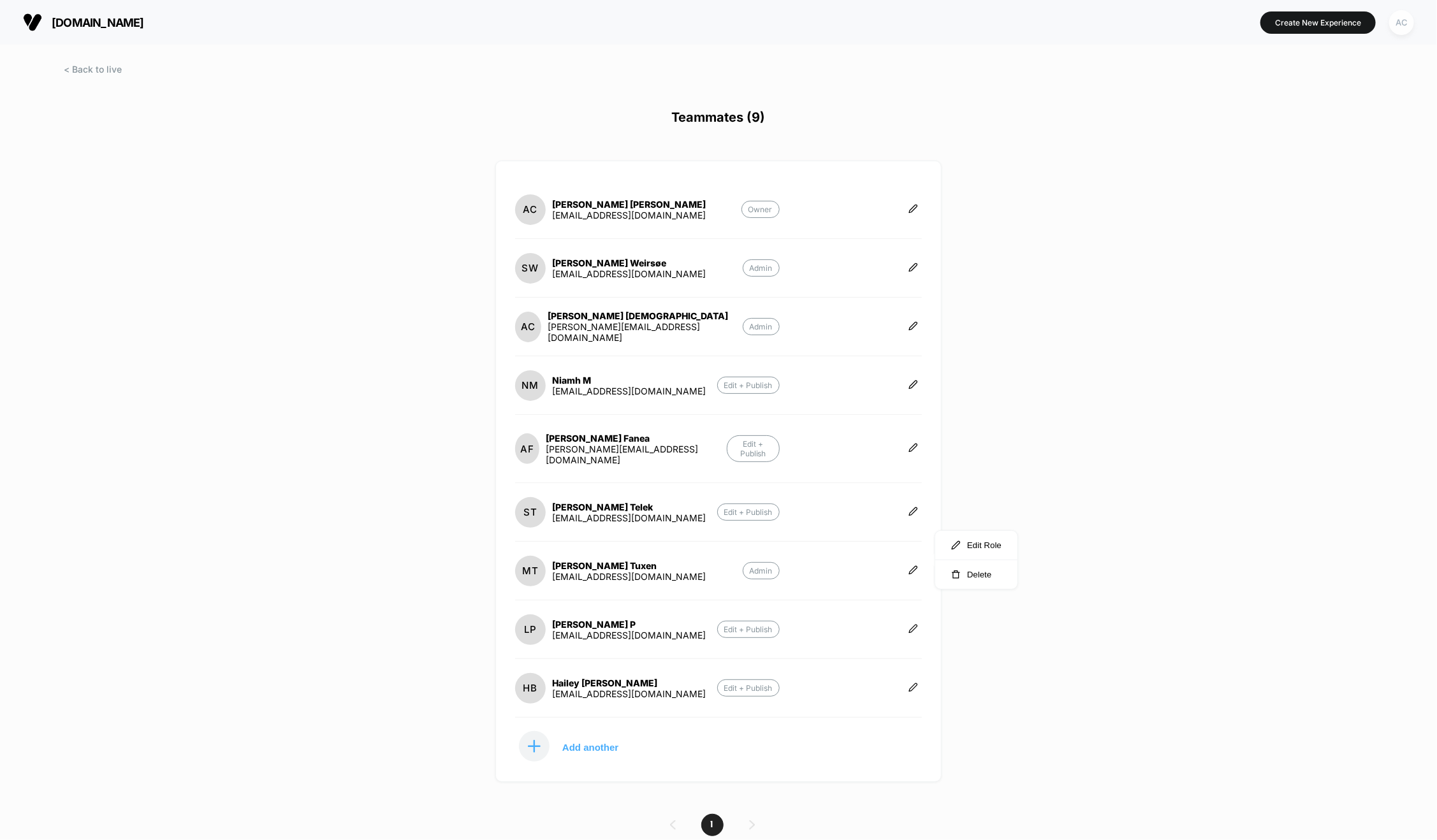
click at [1397, 22] on div "AC" at bounding box center [1401, 22] width 25 height 25
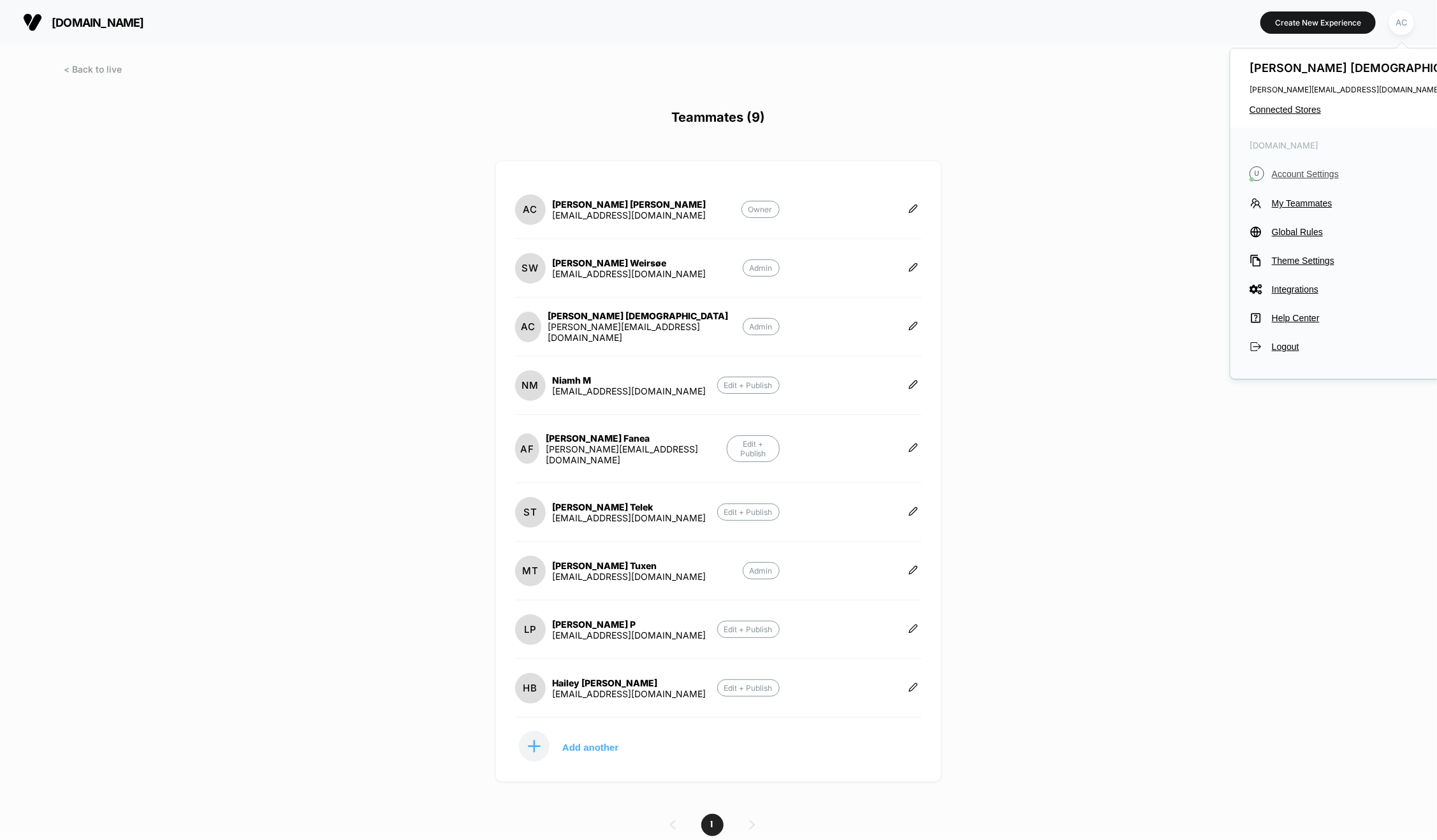
click at [1299, 171] on span "Account Settings" at bounding box center [1378, 174] width 212 height 10
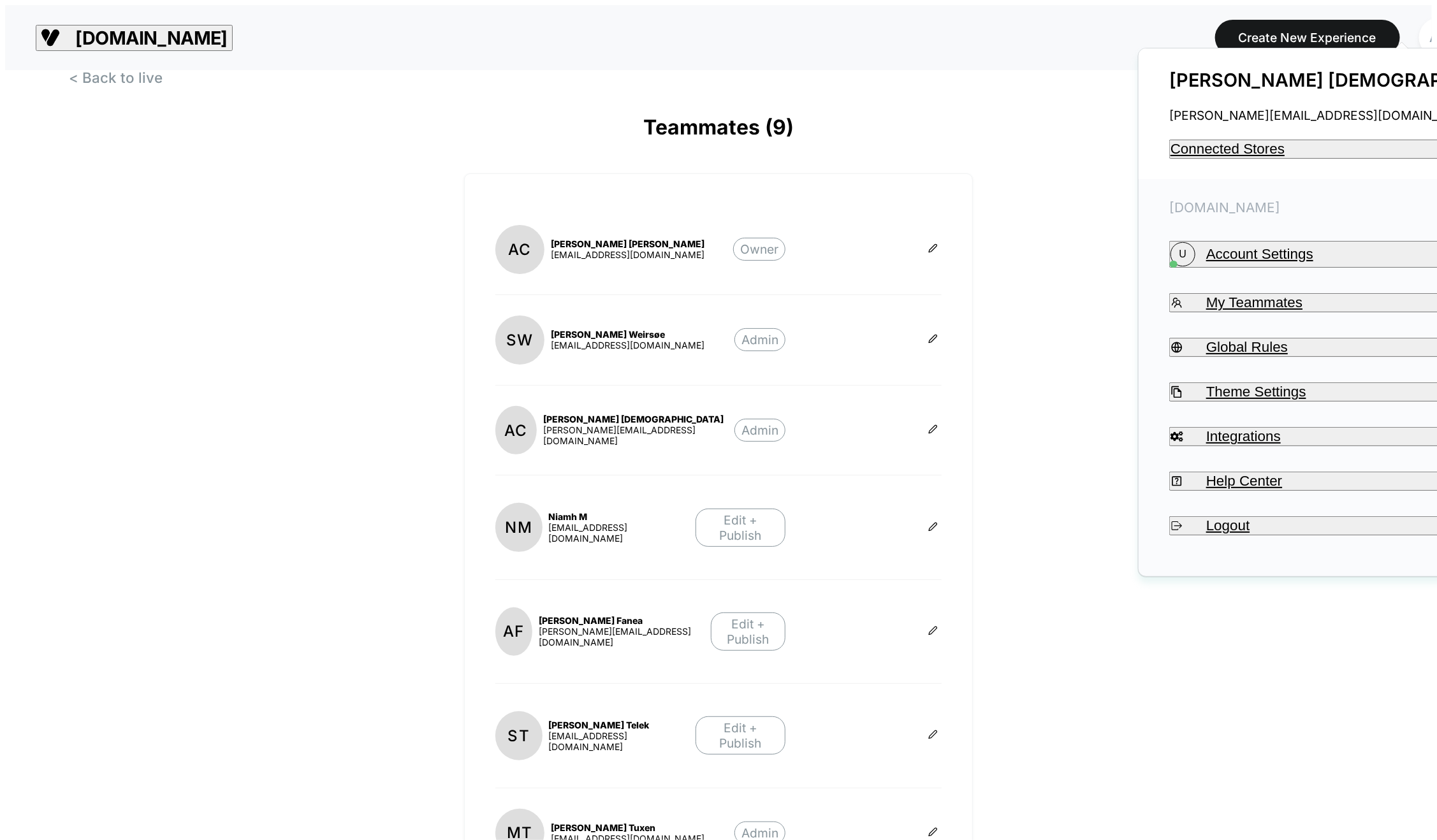
drag, startPoint x: 1299, startPoint y: 171, endPoint x: 1301, endPoint y: 165, distance: 6.3
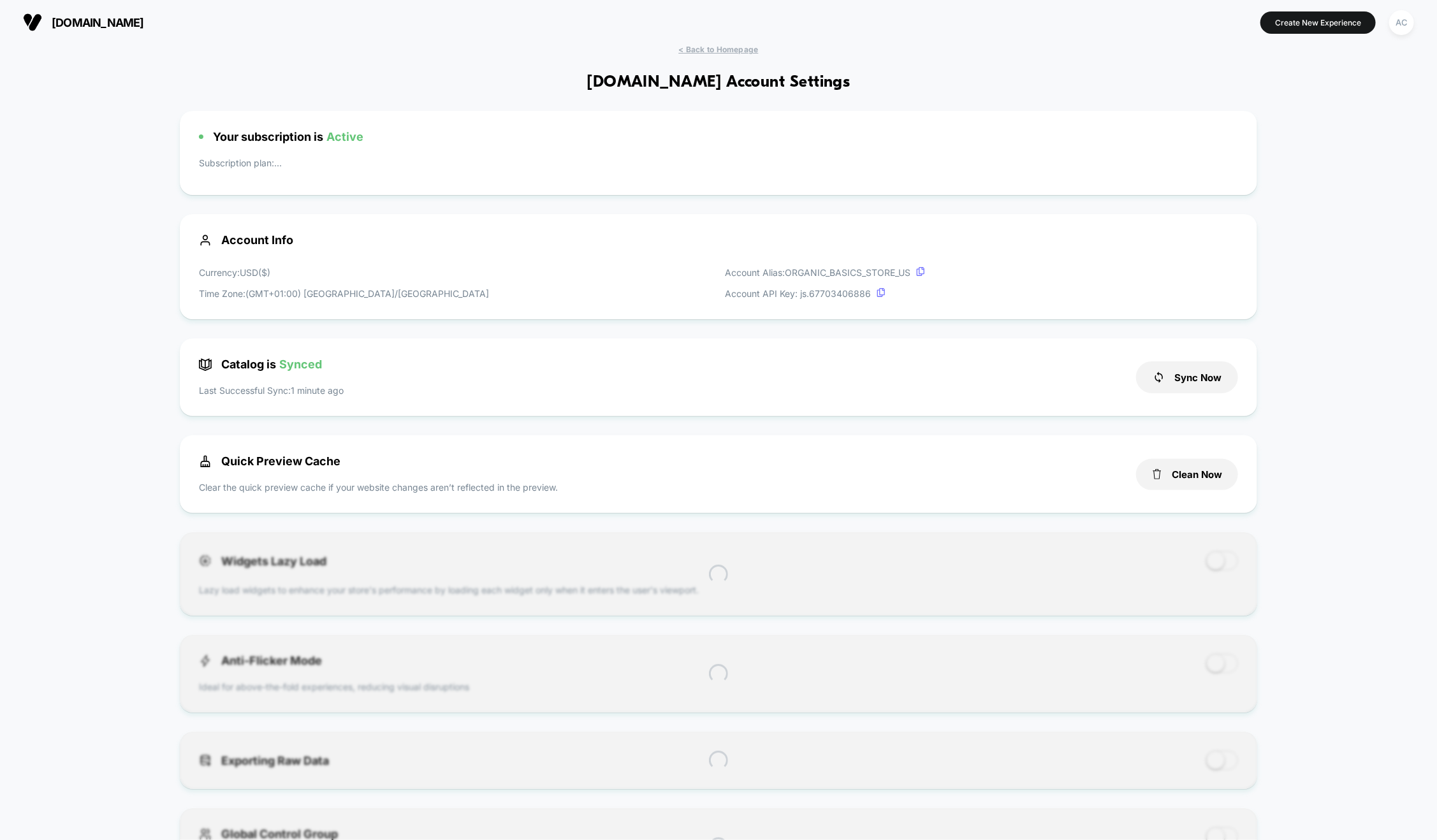
scroll to position [172, 0]
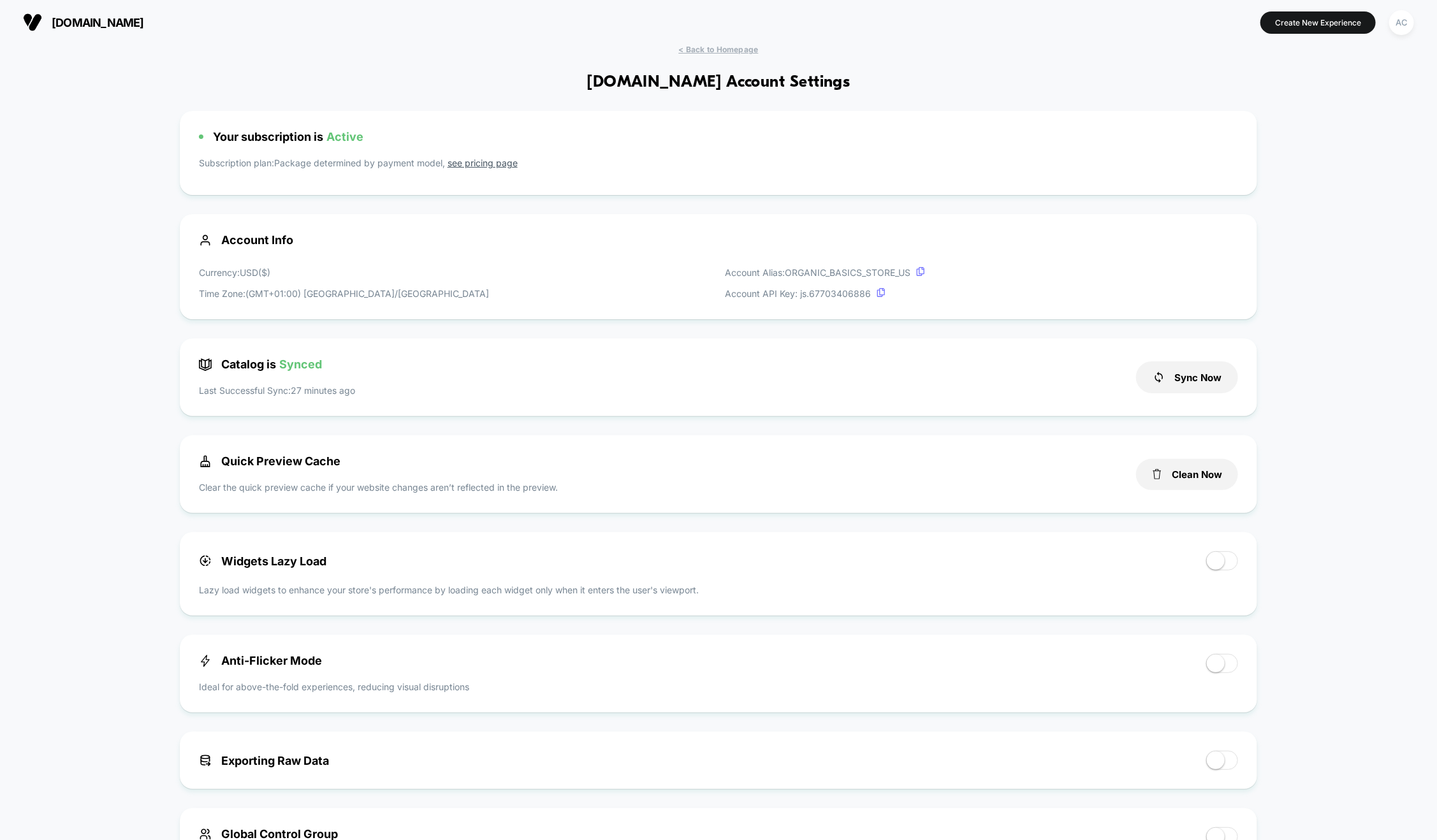
drag, startPoint x: 1397, startPoint y: 25, endPoint x: 1390, endPoint y: 37, distance: 13.9
click at [1398, 25] on div "AC" at bounding box center [1401, 22] width 25 height 25
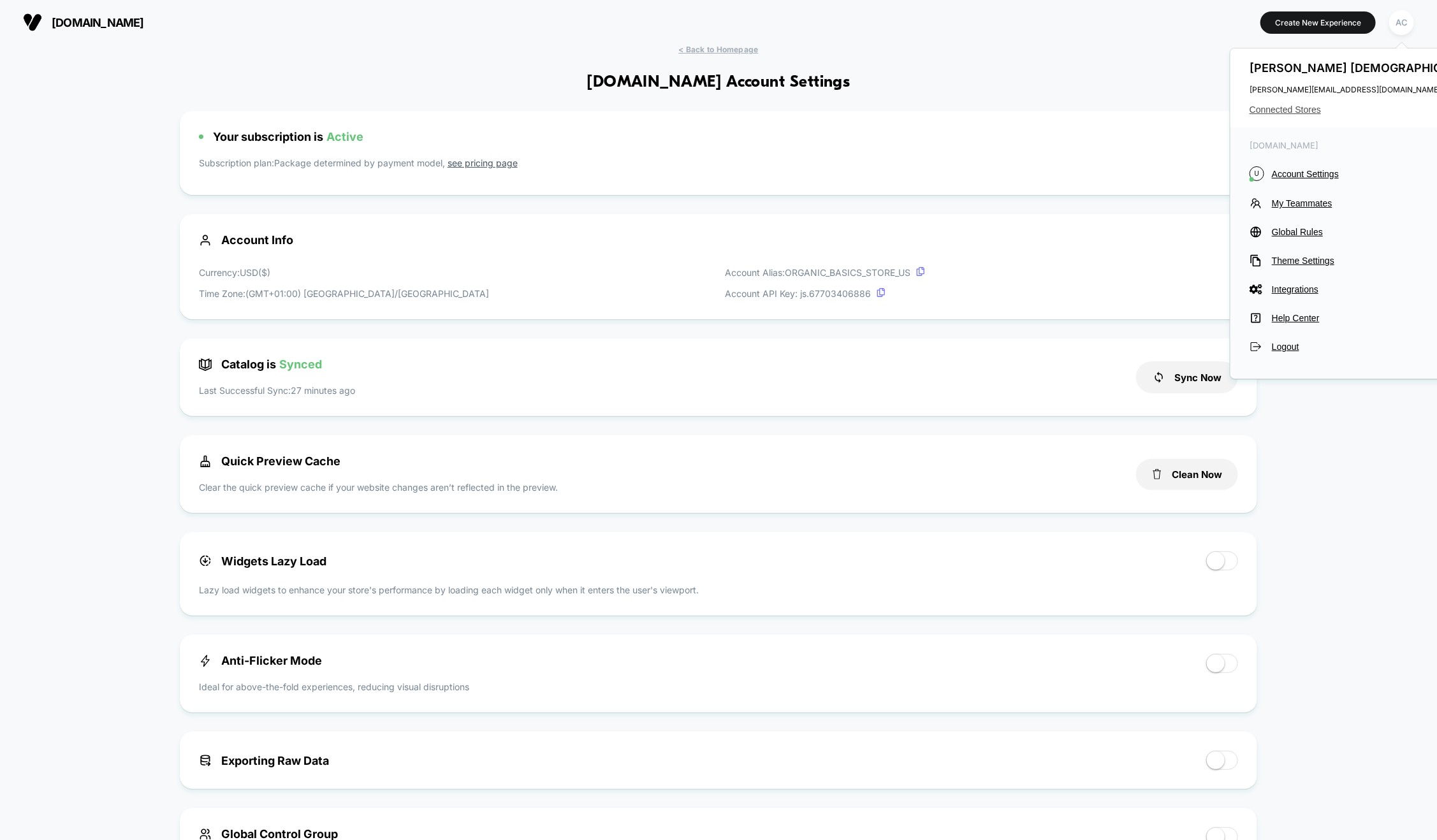
click at [1297, 111] on span "Connected Stores" at bounding box center [1366, 109] width 234 height 10
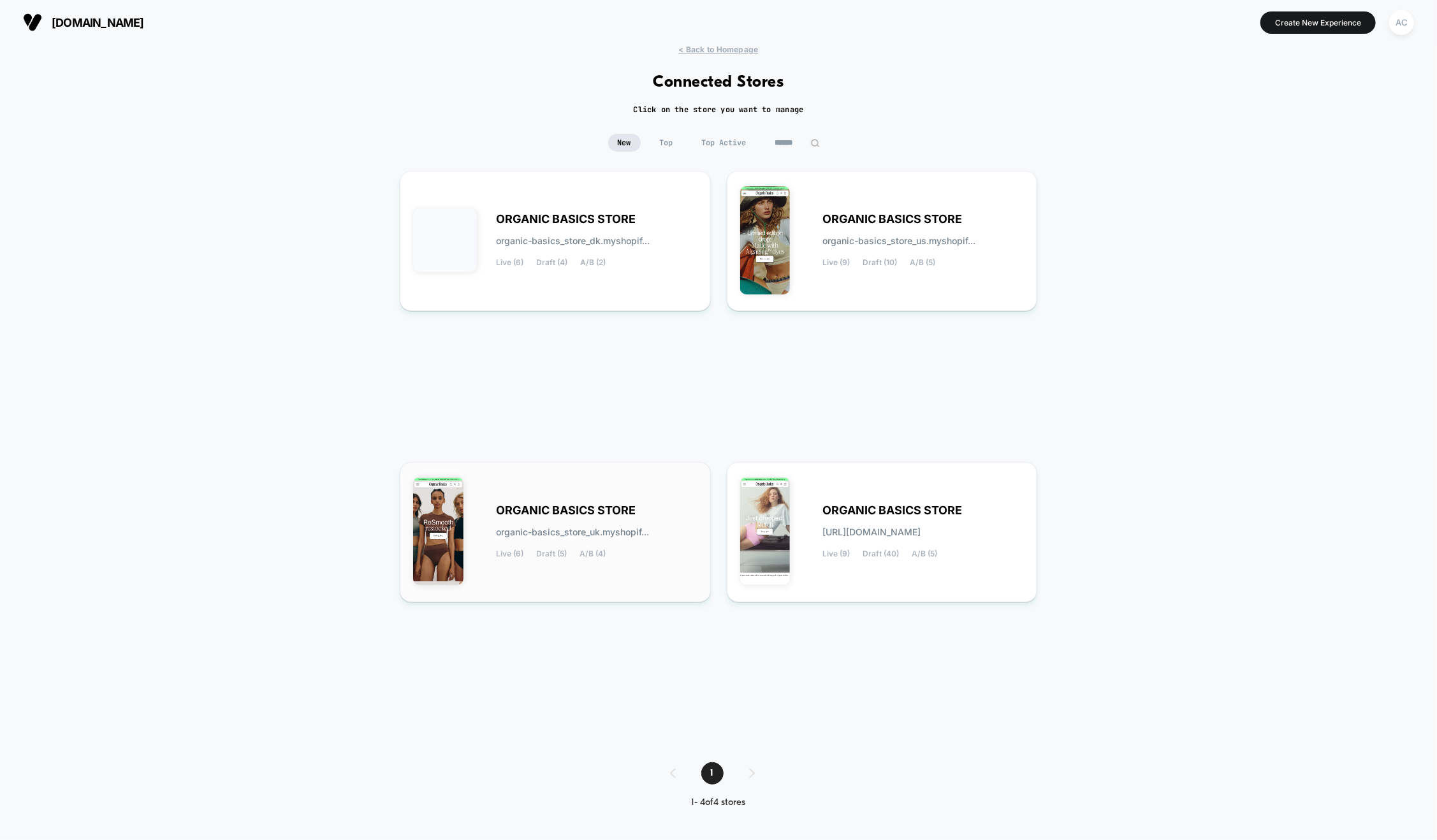
click at [578, 498] on div "ORGANIC BASICS STORE organic-basics_store_uk.myshopif... Live (6) Draft (5) A/B…" at bounding box center [556, 532] width 285 height 113
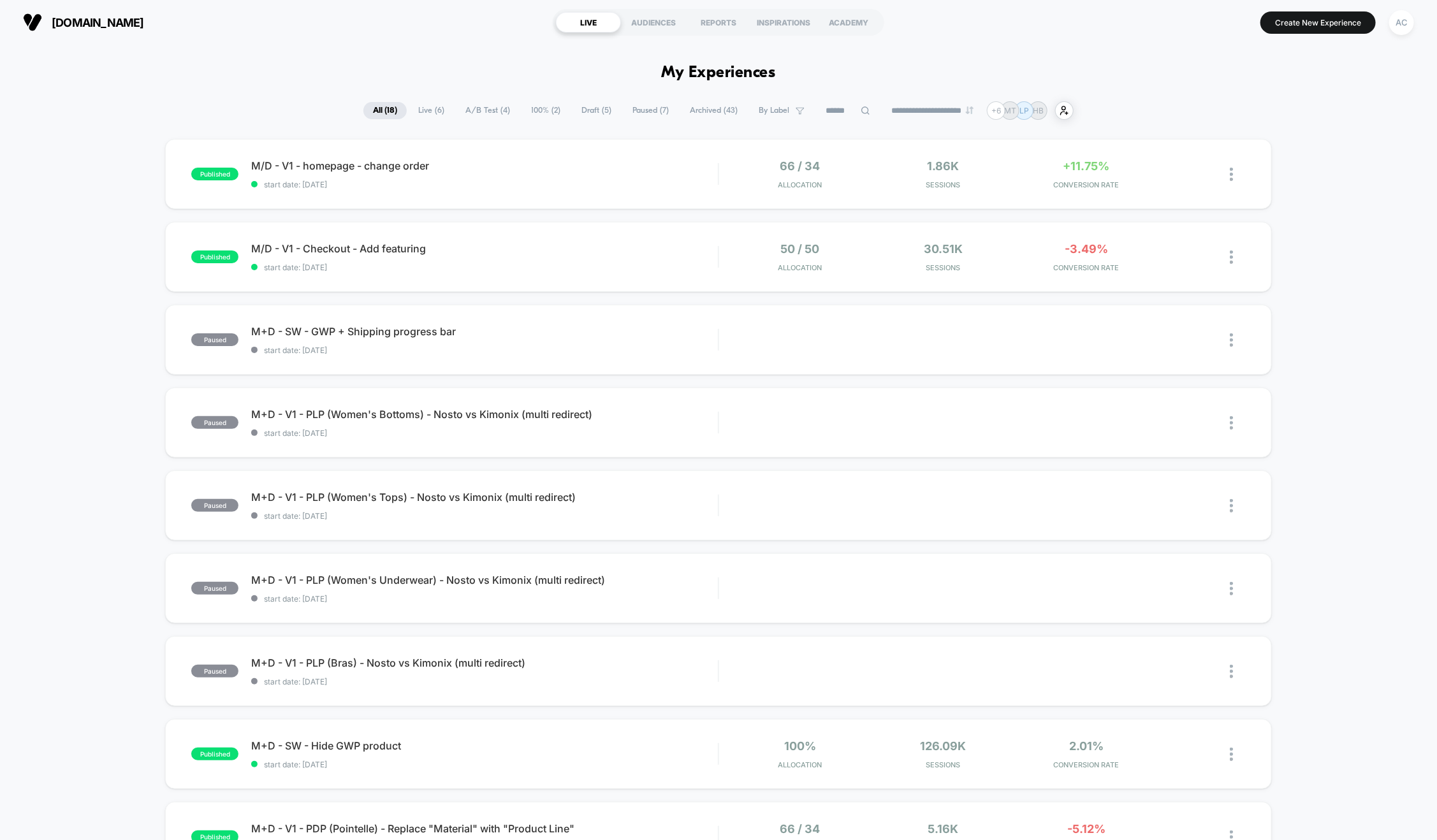
click at [1388, 22] on button "AC" at bounding box center [1402, 22] width 32 height 26
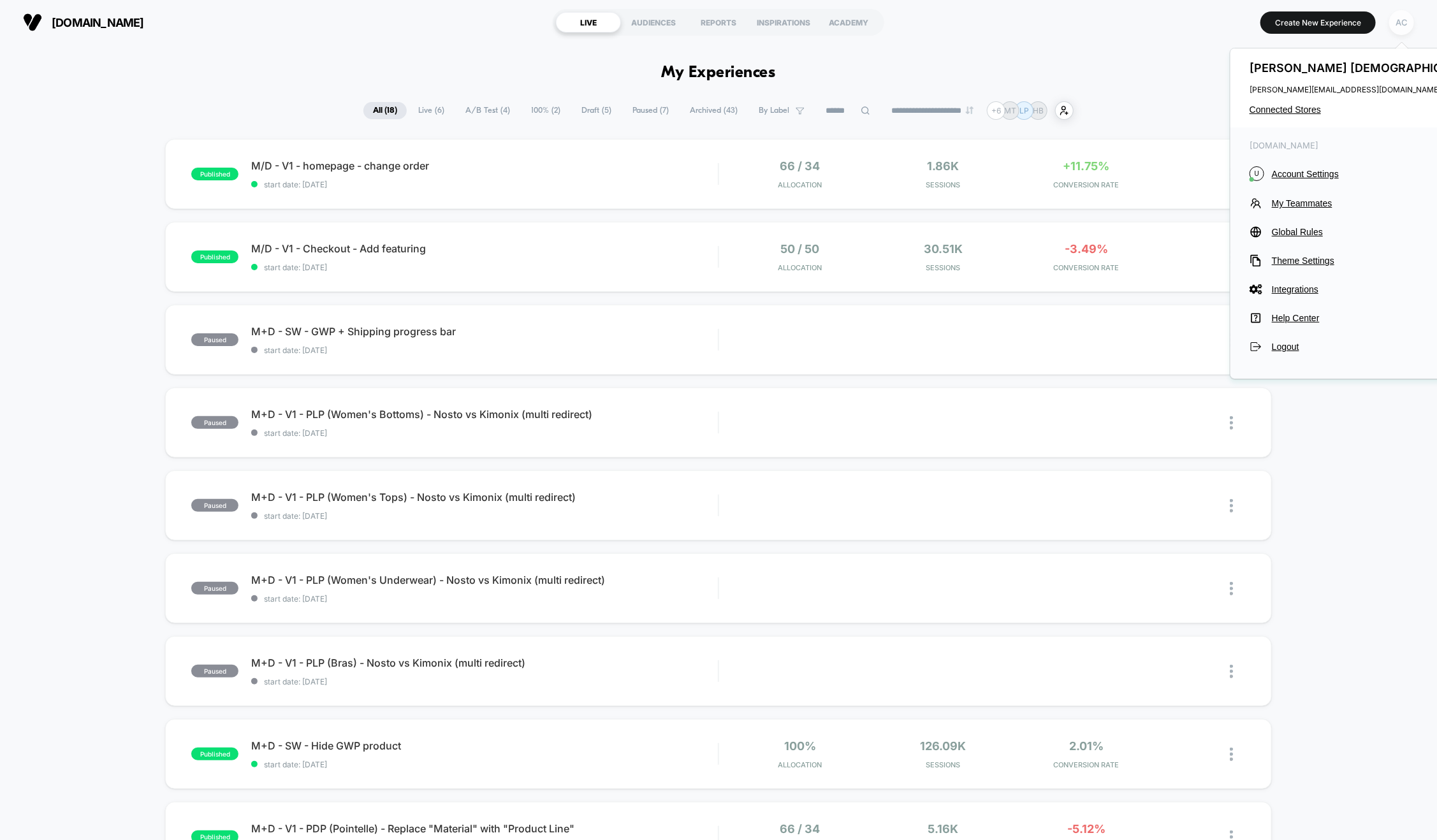
click at [1391, 22] on div "AC" at bounding box center [1401, 22] width 25 height 25
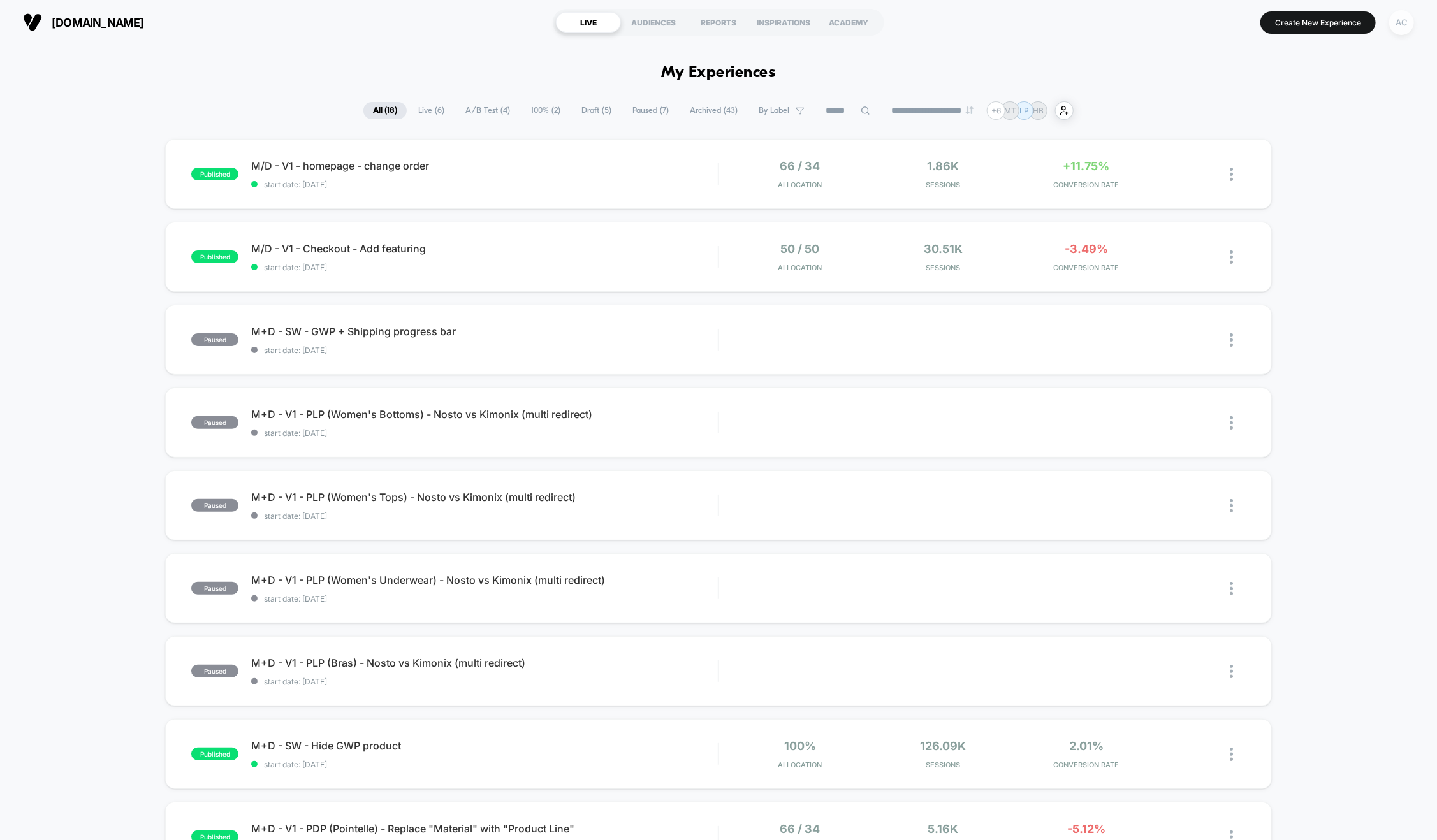
click at [1401, 31] on div "AC" at bounding box center [1401, 22] width 25 height 25
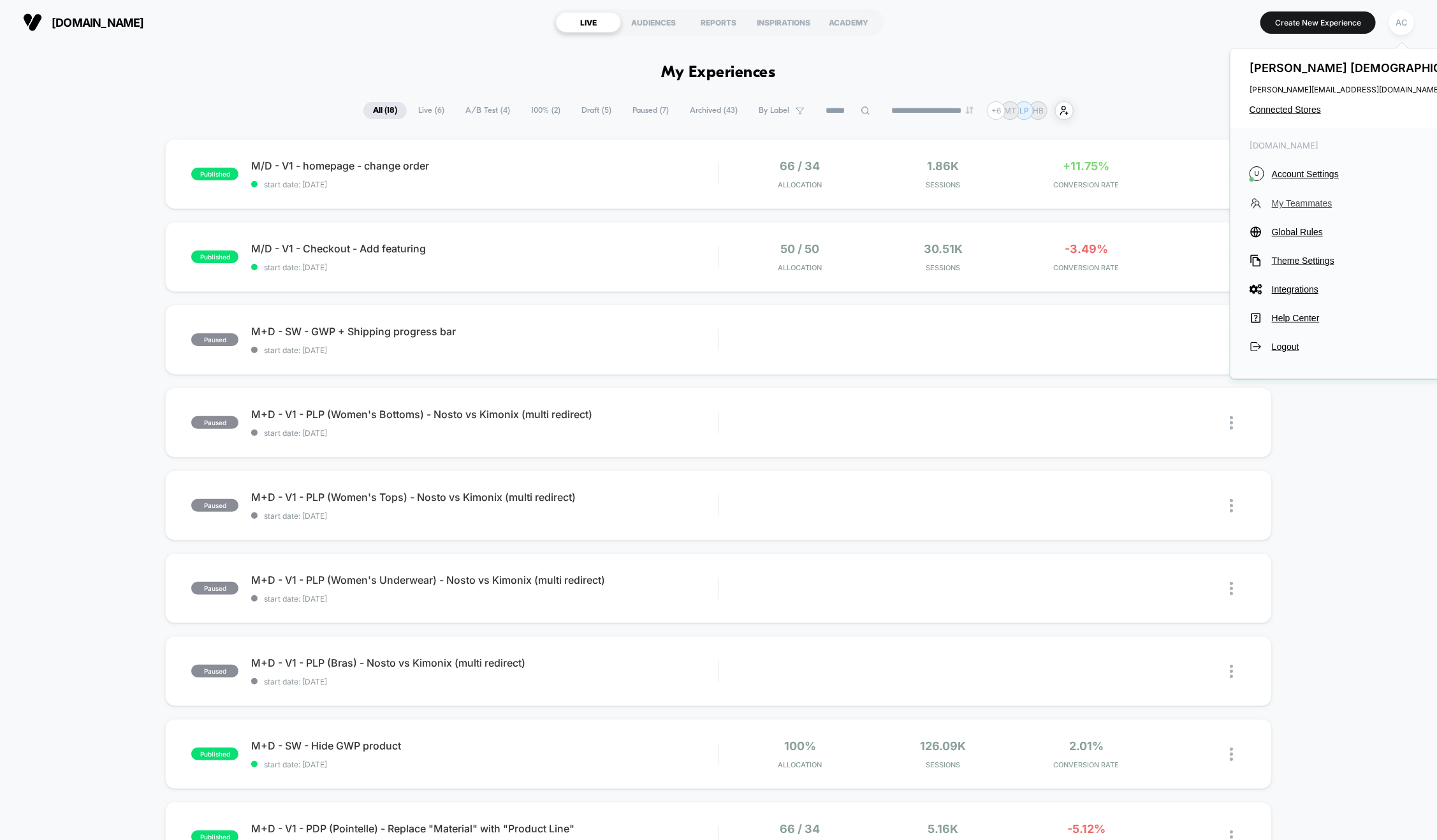
click at [1294, 206] on span "My Teammates" at bounding box center [1378, 203] width 212 height 10
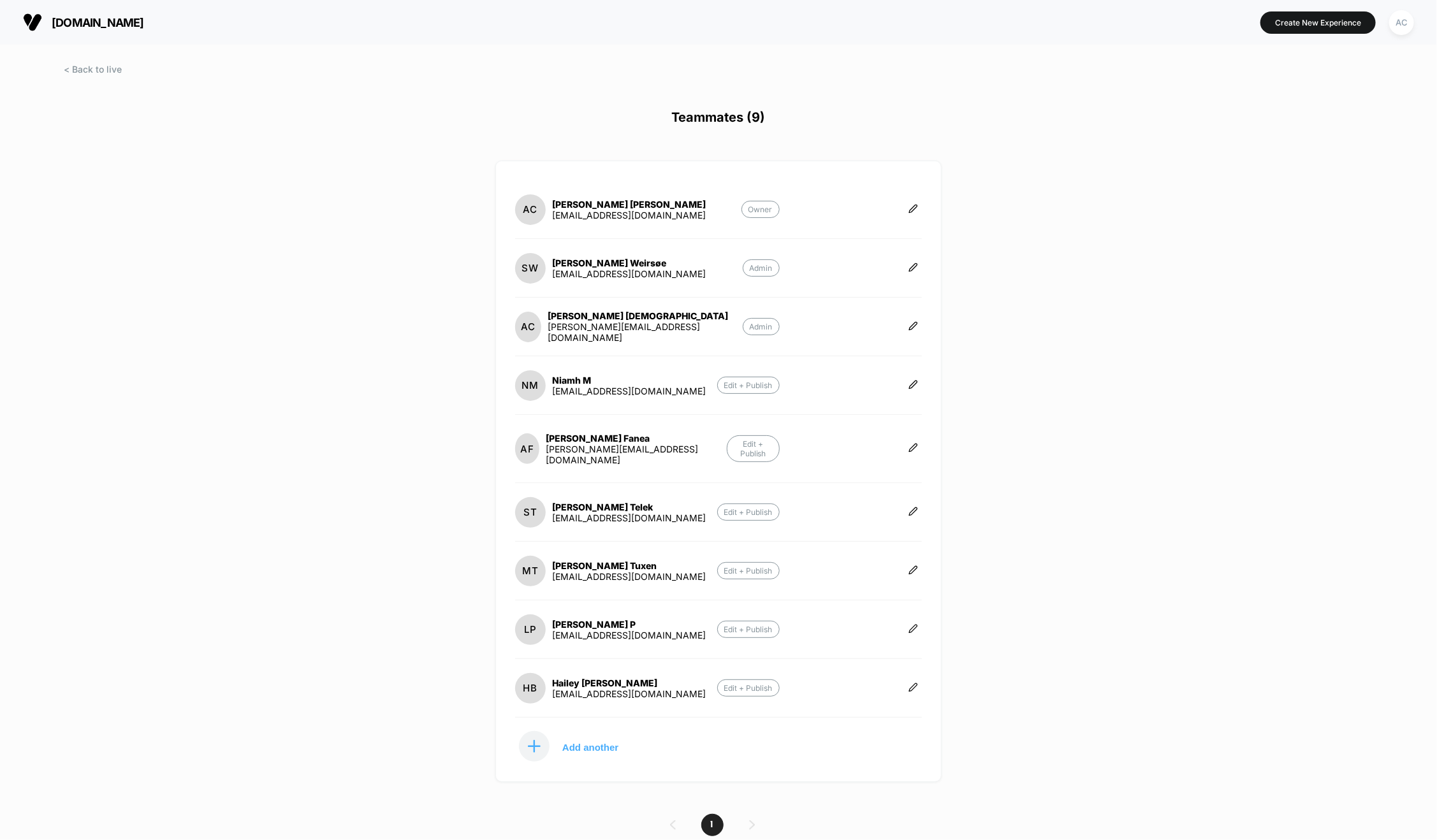
scroll to position [2, 0]
click at [917, 564] on icon at bounding box center [913, 568] width 9 height 9
click at [958, 540] on icon "button" at bounding box center [956, 543] width 7 height 7
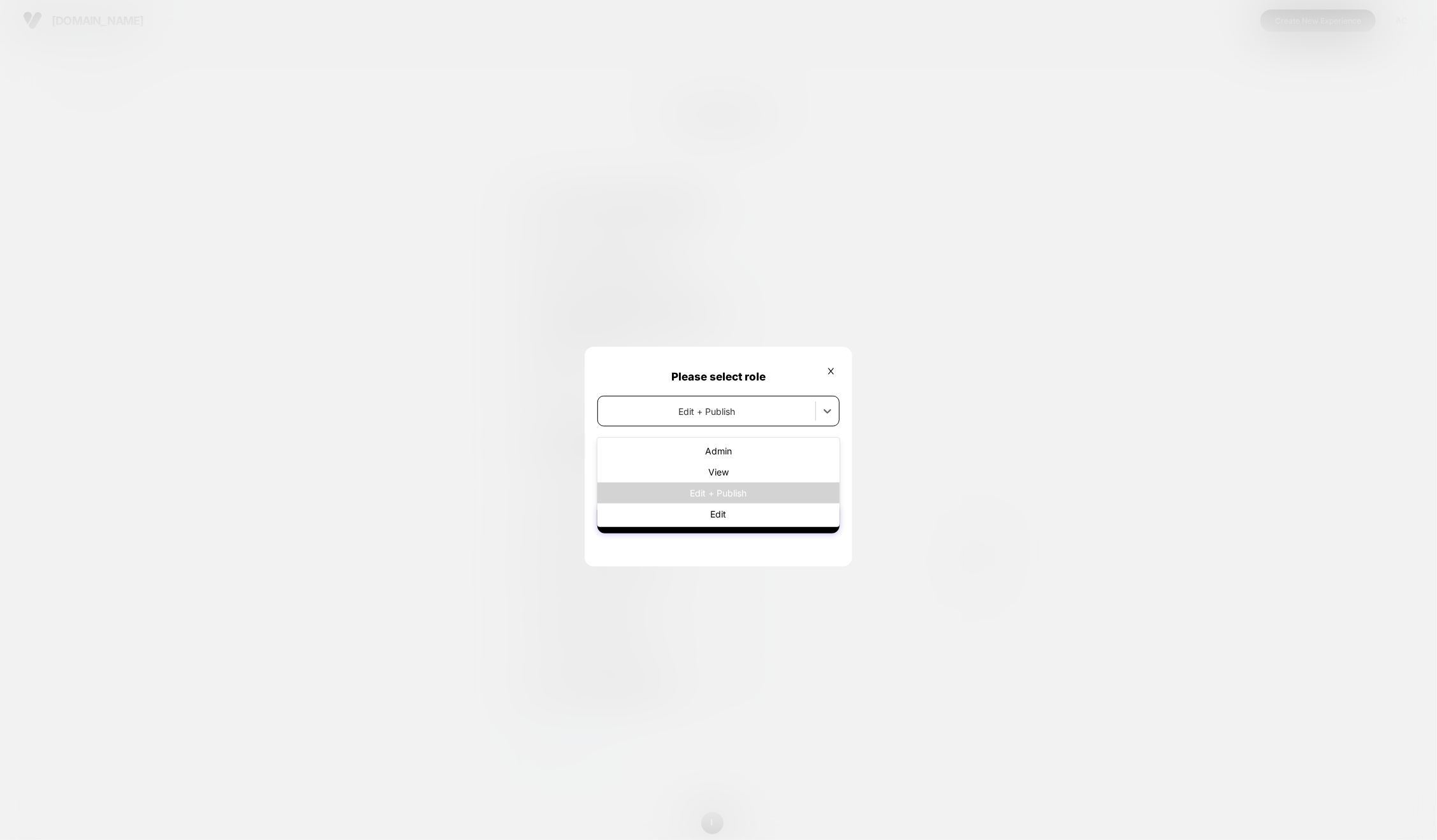
drag, startPoint x: 698, startPoint y: 407, endPoint x: 701, endPoint y: 445, distance: 38.1
click at [698, 410] on div at bounding box center [707, 411] width 205 height 13
click at [703, 451] on div "Admin" at bounding box center [718, 450] width 242 height 21
drag, startPoint x: 735, startPoint y: 522, endPoint x: 826, endPoint y: 488, distance: 97.1
click at [736, 523] on button "Submit" at bounding box center [718, 518] width 242 height 30
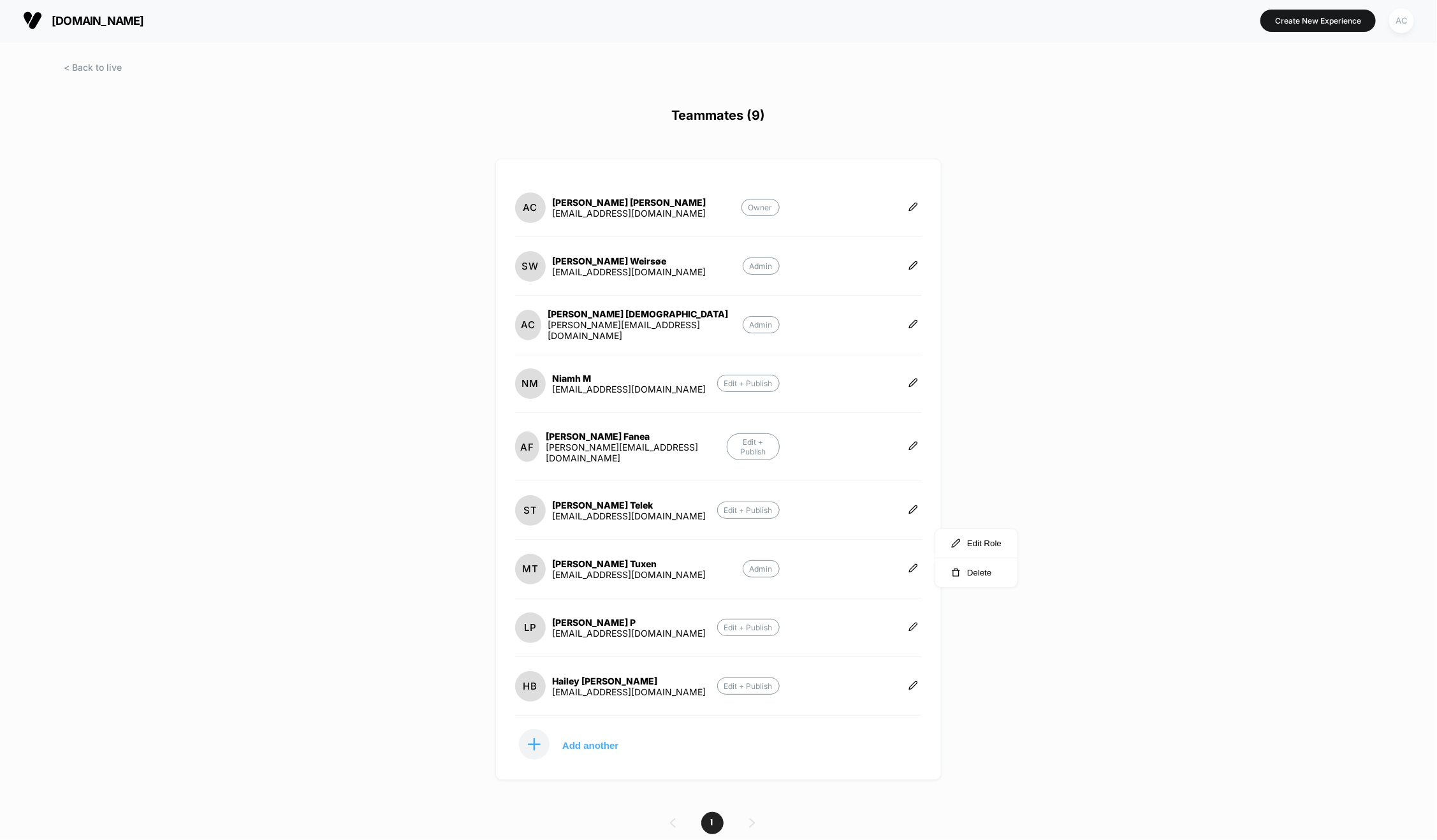
click at [1396, 13] on div "AC" at bounding box center [1401, 20] width 25 height 25
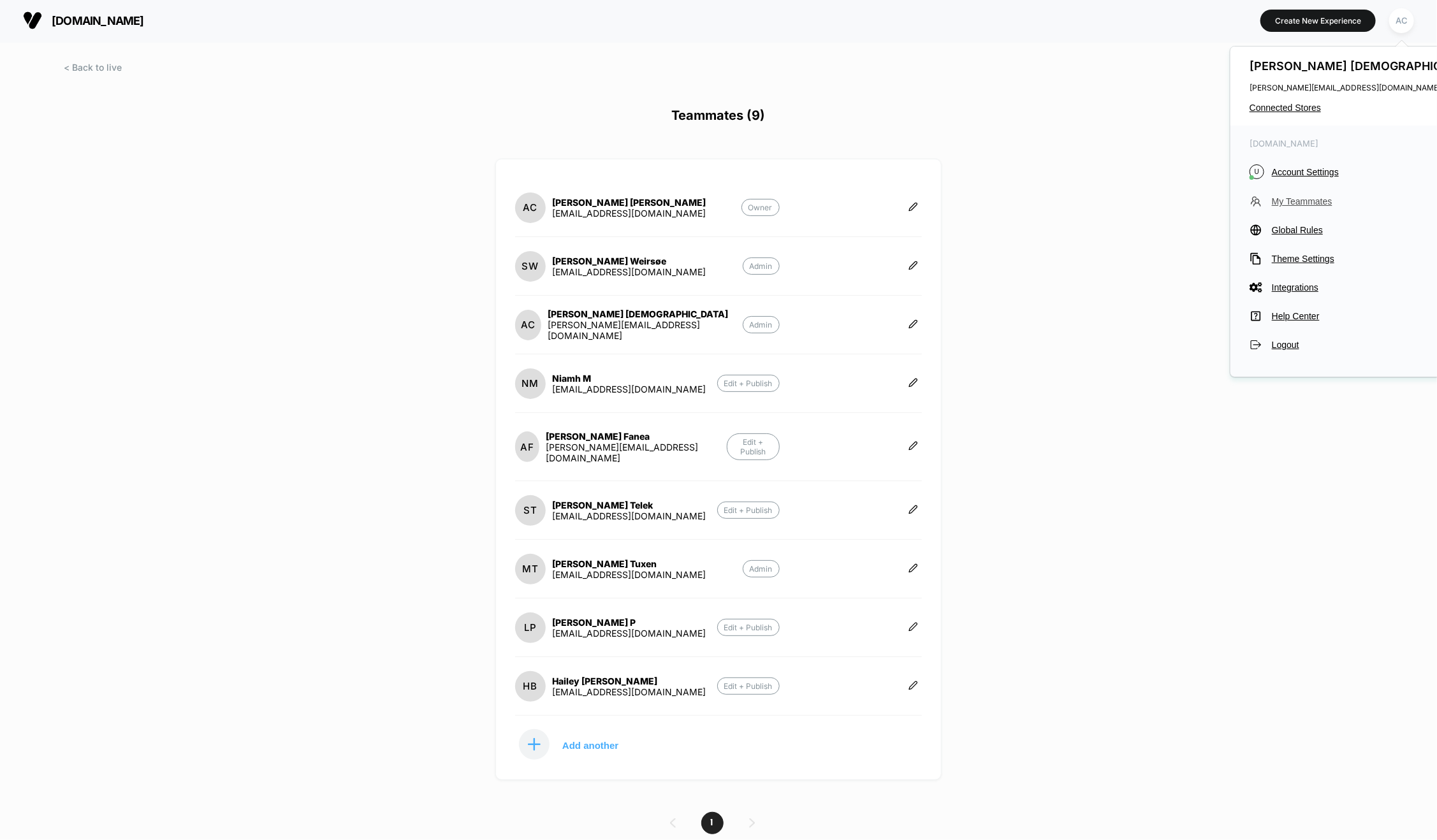
click at [1285, 198] on span "My Teammates" at bounding box center [1378, 201] width 212 height 10
click at [1279, 104] on div "[PERSON_NAME] [PERSON_NAME][EMAIL_ADDRESS][DOMAIN_NAME] Connected Stores" at bounding box center [1367, 86] width 272 height 79
click at [1280, 104] on span "Connected Stores" at bounding box center [1366, 107] width 234 height 10
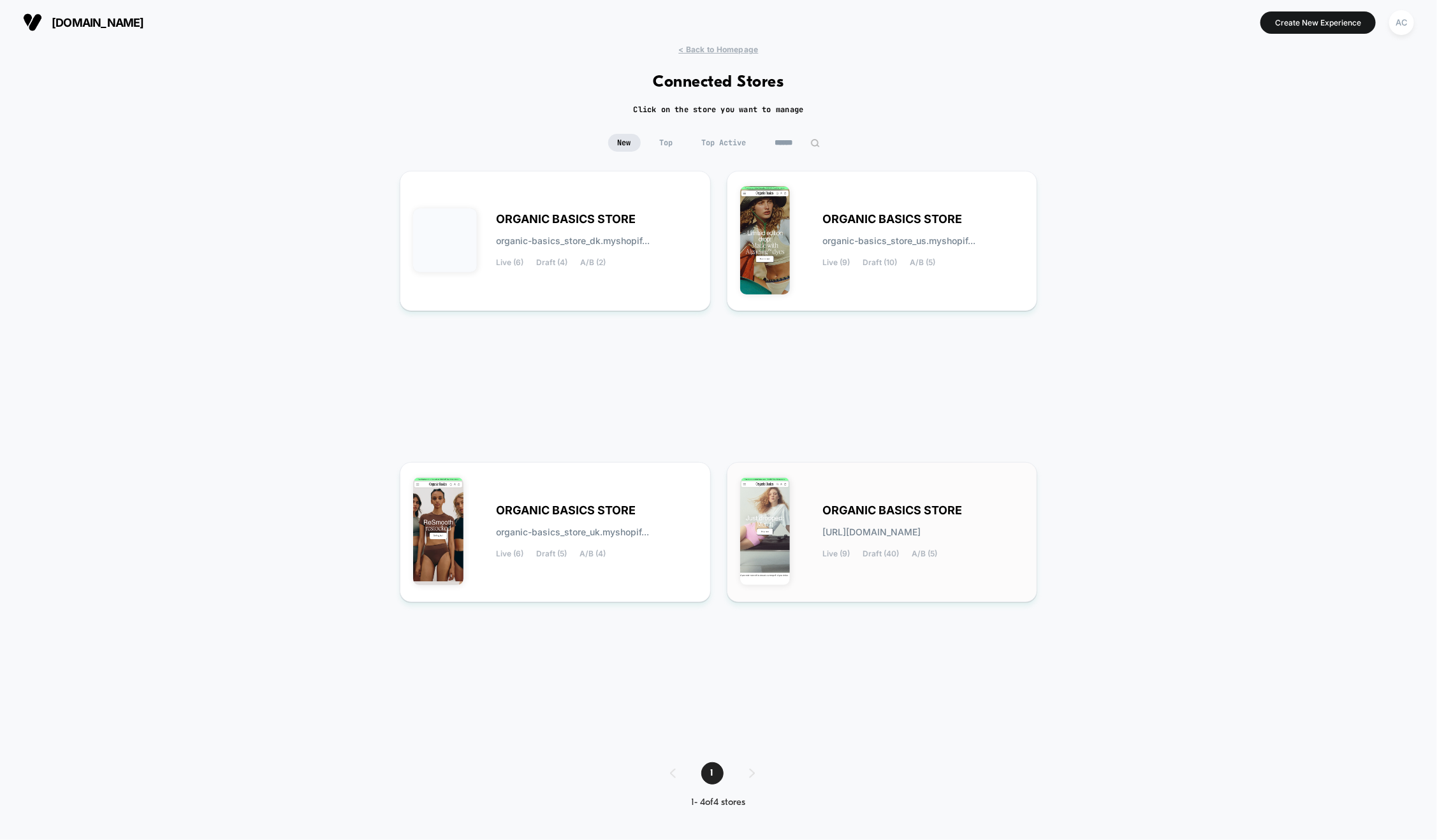
click at [862, 529] on span "[URL][DOMAIN_NAME]" at bounding box center [873, 532] width 98 height 9
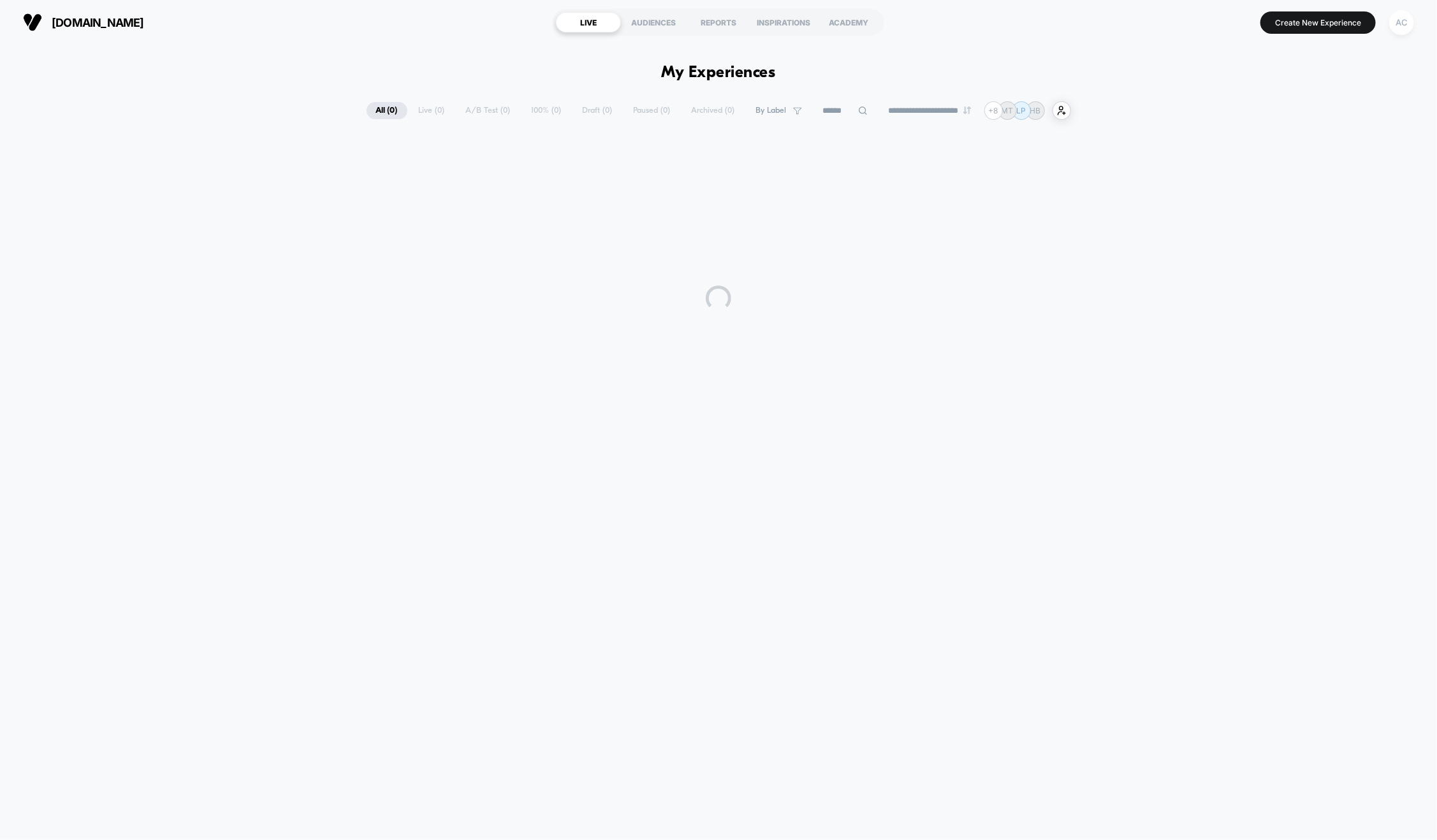
click at [1400, 27] on div "AC" at bounding box center [1401, 22] width 25 height 25
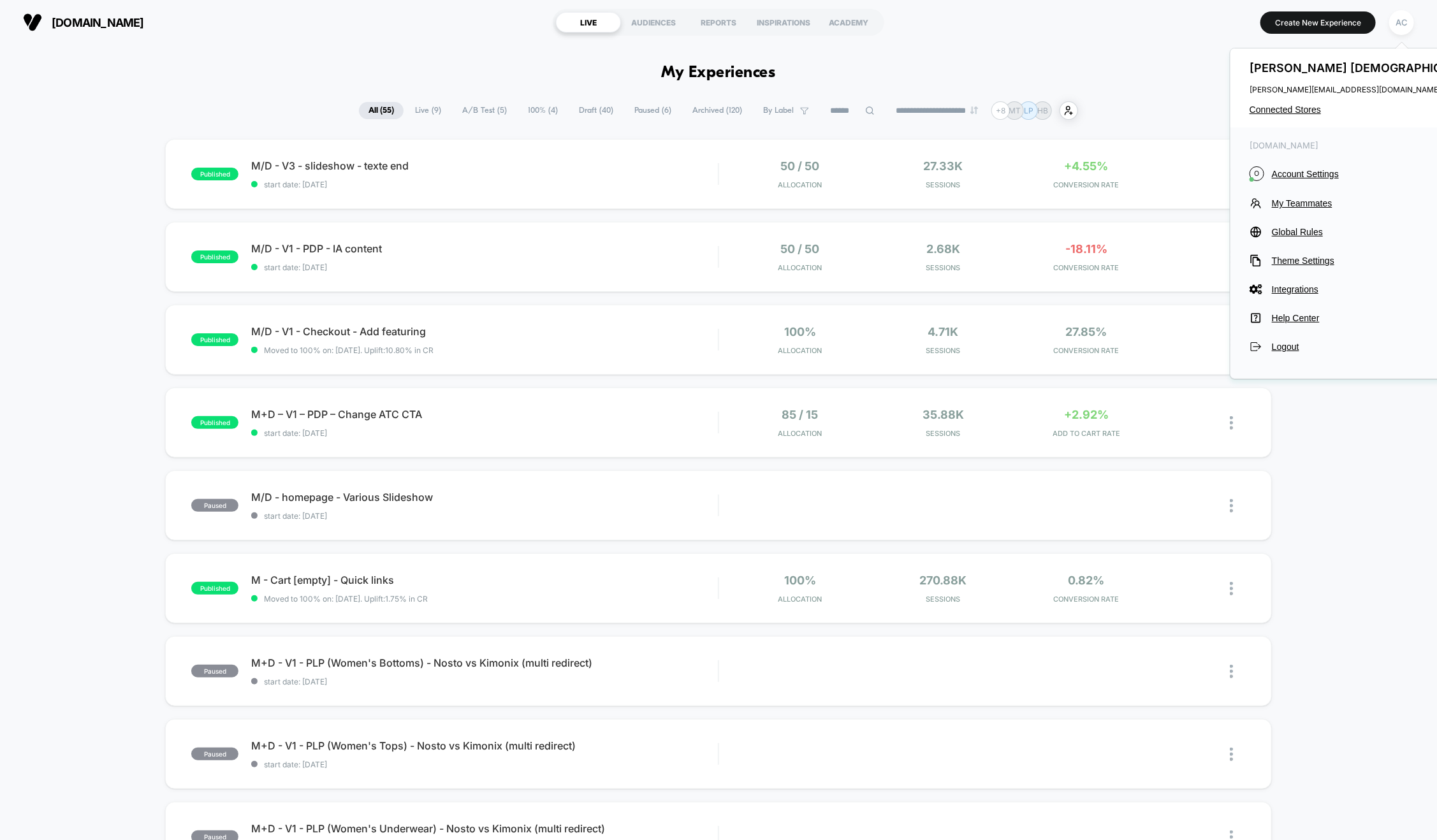
drag, startPoint x: 1291, startPoint y: 199, endPoint x: 1262, endPoint y: 208, distance: 30.4
click at [1290, 200] on span "My Teammates" at bounding box center [1378, 203] width 212 height 10
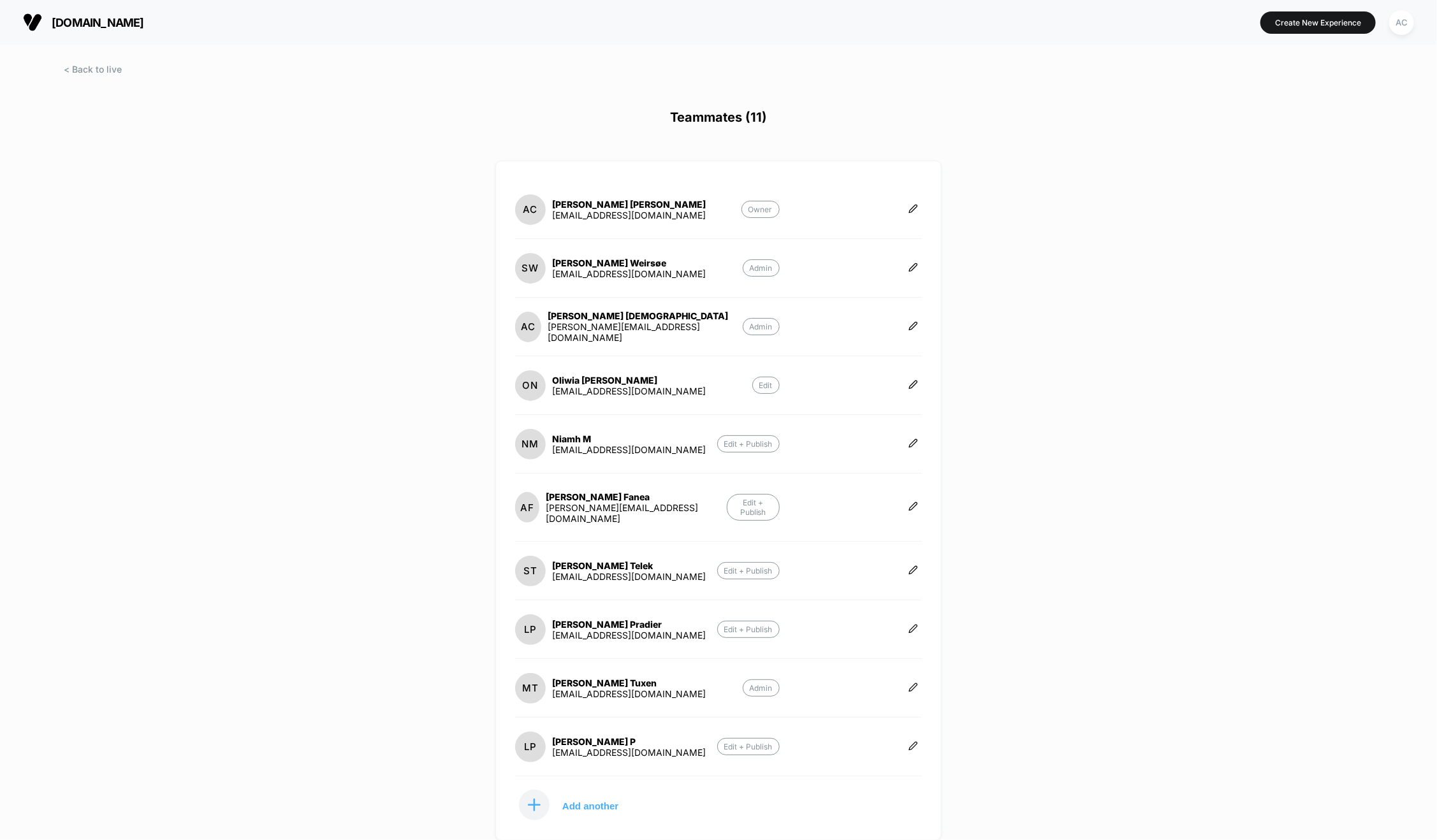
click at [1045, 562] on div "[DOMAIN_NAME] Create New Experience AC Teammates (11) AC [PERSON_NAME] [PERSON_…" at bounding box center [718, 420] width 1437 height 840
